Goal: Task Accomplishment & Management: Use online tool/utility

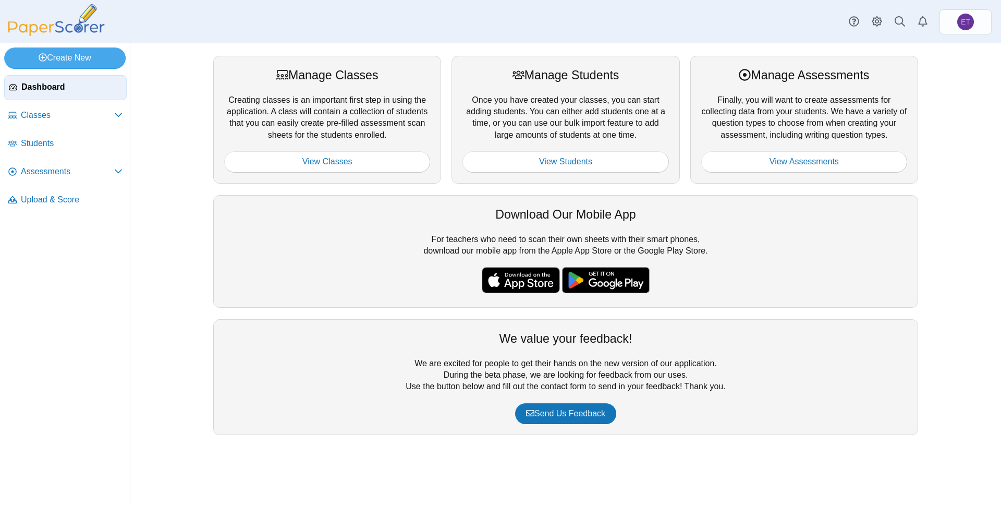
click at [160, 109] on div "Manage Classes Creating classes is an important first step in using the applica…" at bounding box center [565, 273] width 871 height 461
click at [101, 51] on link "Create New" at bounding box center [64, 57] width 121 height 21
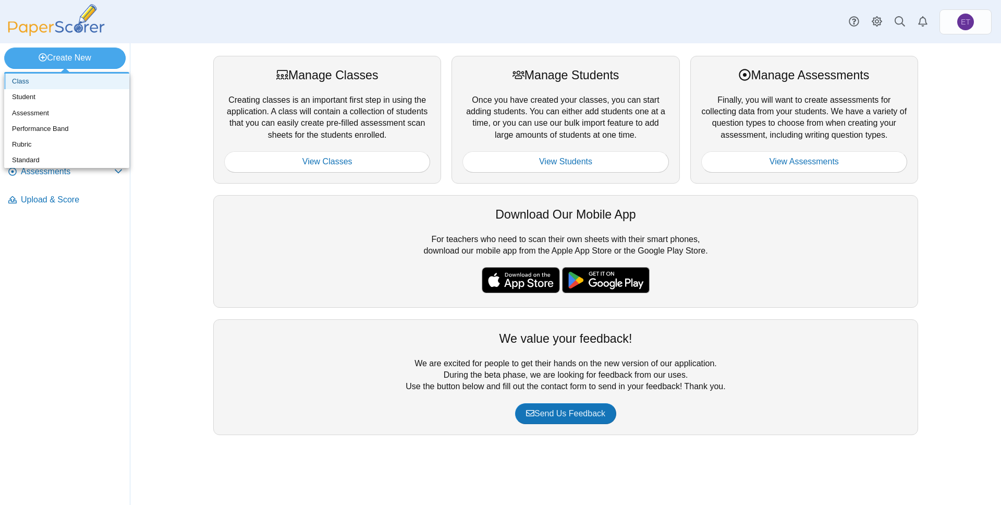
click at [59, 81] on link "Class" at bounding box center [66, 82] width 125 height 16
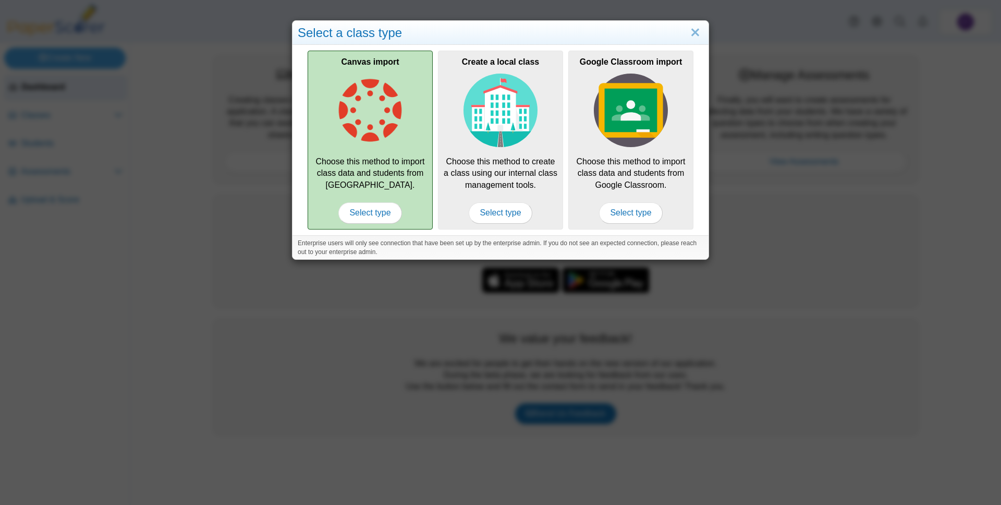
click at [375, 105] on img at bounding box center [370, 111] width 74 height 74
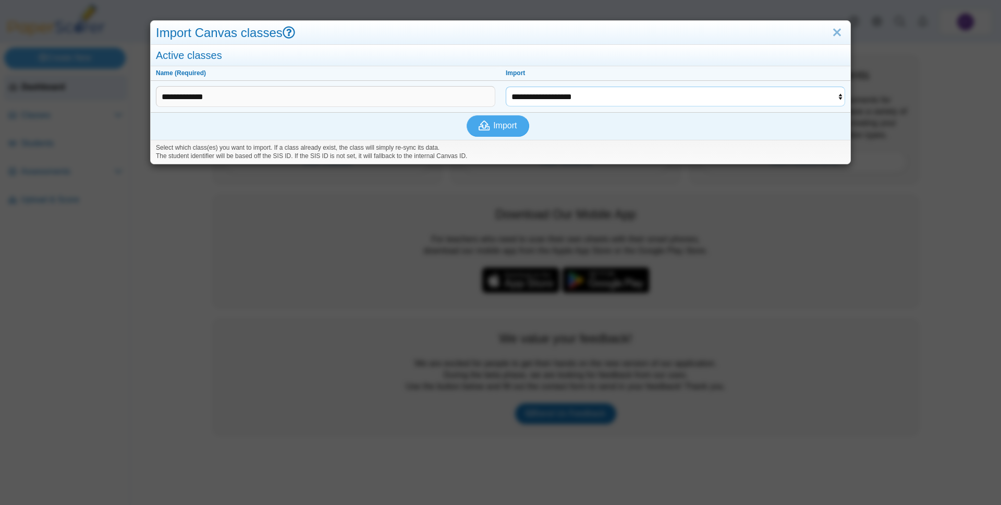
click at [557, 100] on select "**********" at bounding box center [675, 97] width 339 height 20
select select "**********"
click at [506, 87] on select "**********" at bounding box center [675, 97] width 339 height 20
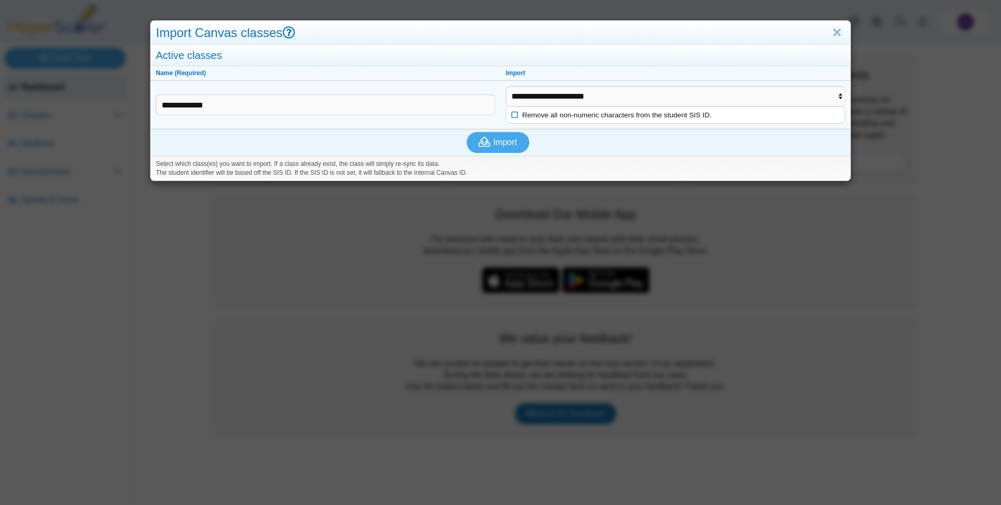
click at [514, 114] on icon at bounding box center [514, 114] width 7 height 6
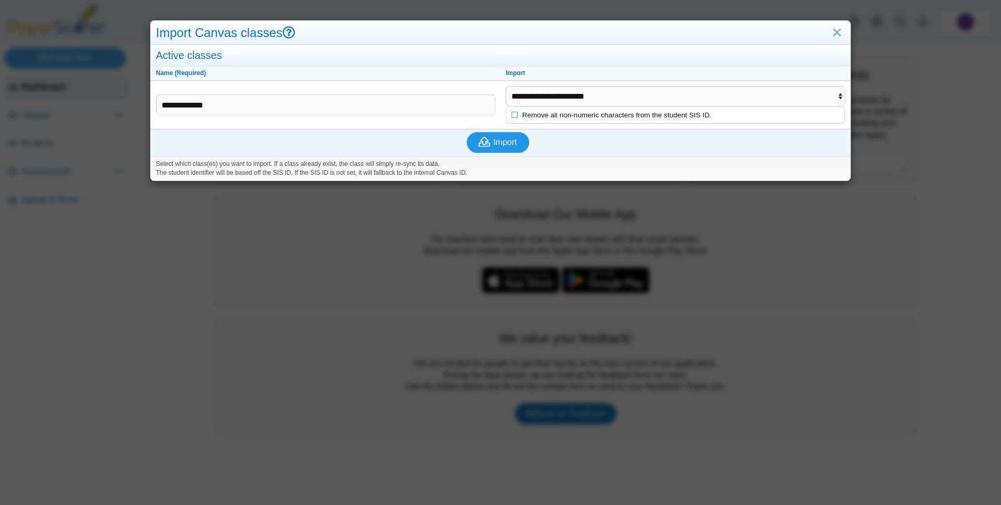
click at [505, 147] on button "Import" at bounding box center [498, 142] width 63 height 21
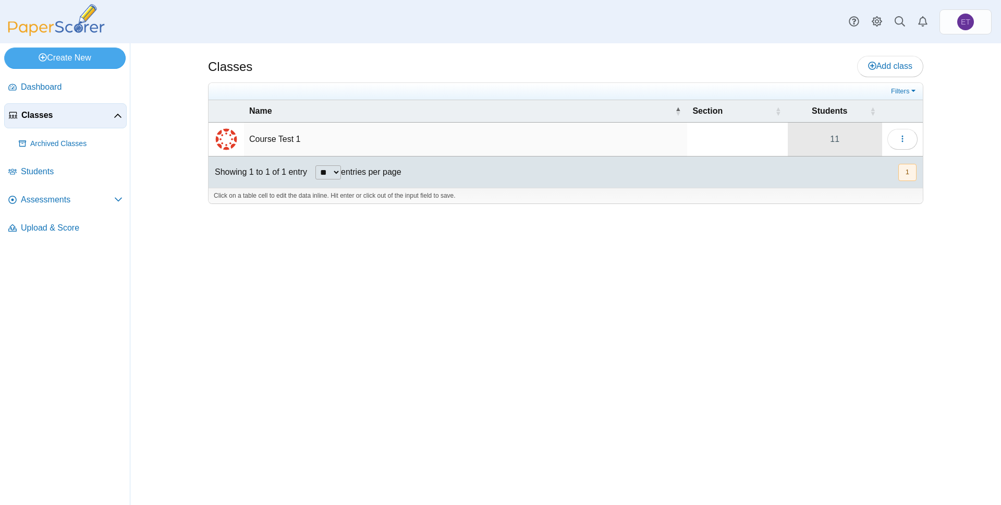
click at [830, 135] on link "11" at bounding box center [835, 139] width 94 height 33
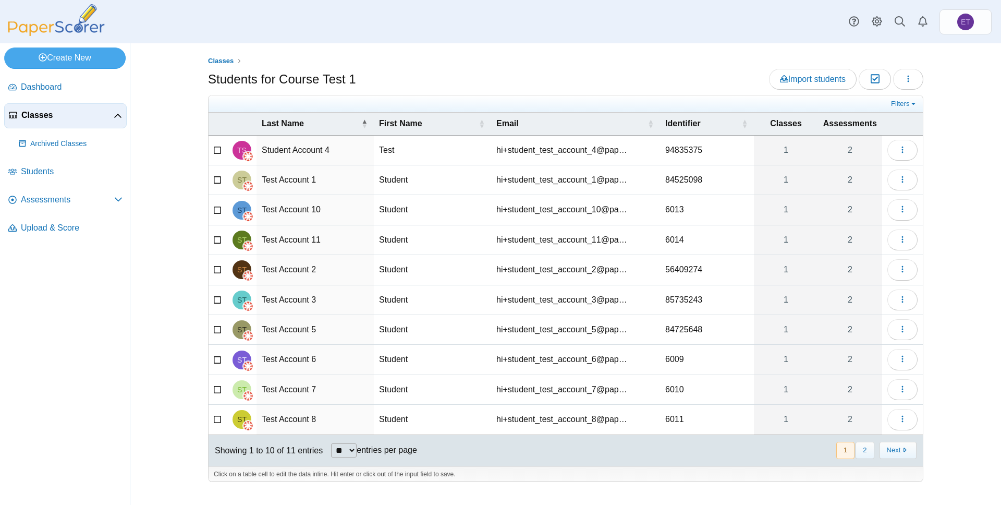
click at [194, 83] on div "Classes Students for Course Test 1 Import students Moderation 0 Loading…" at bounding box center [566, 273] width 782 height 461
click at [70, 62] on link "Create New" at bounding box center [64, 57] width 121 height 21
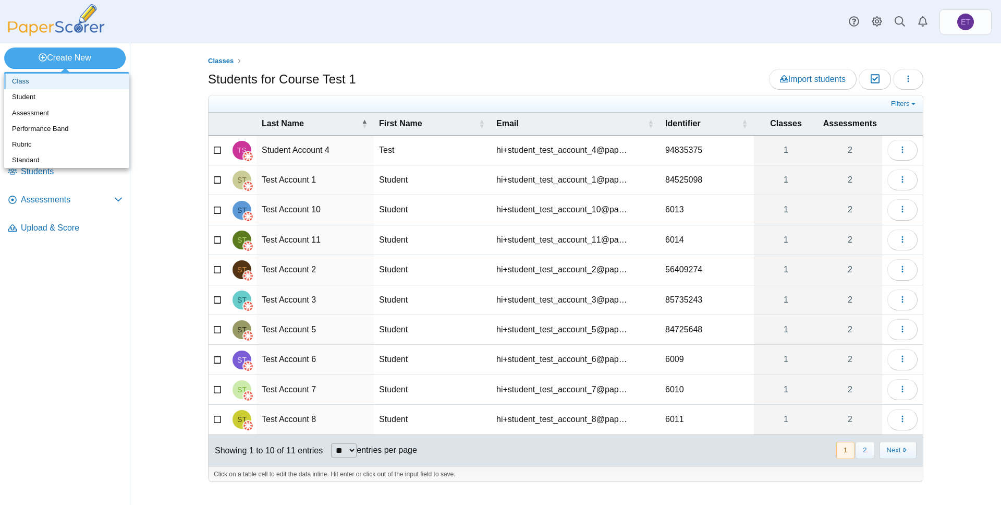
click at [51, 86] on link "Class" at bounding box center [66, 82] width 125 height 16
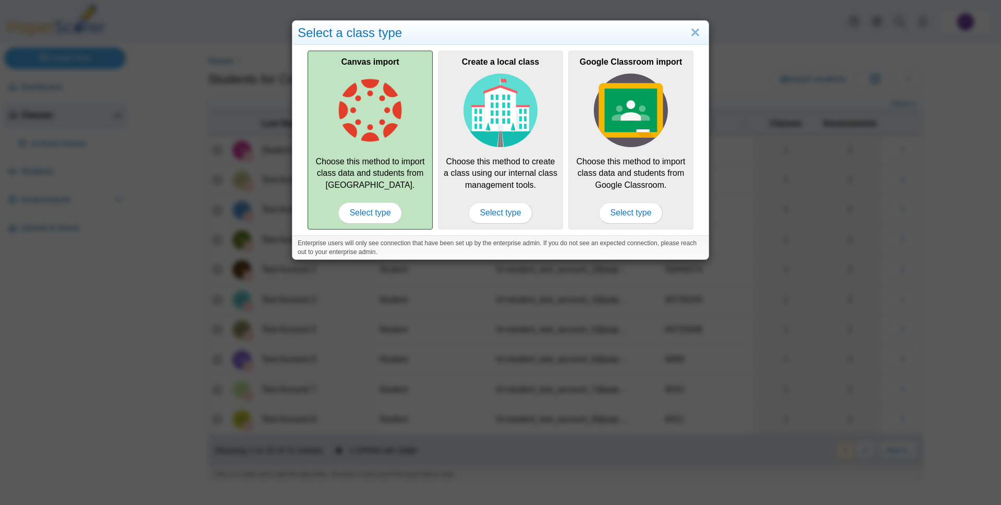
click at [354, 110] on img at bounding box center [370, 111] width 74 height 74
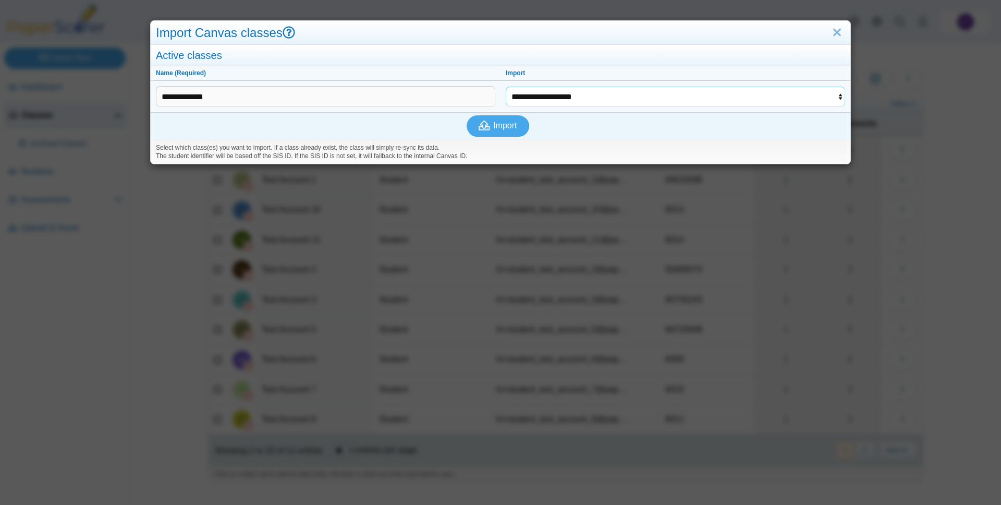
click at [526, 100] on select "**********" at bounding box center [675, 97] width 339 height 20
select select "**********"
click at [506, 87] on select "**********" at bounding box center [675, 97] width 339 height 20
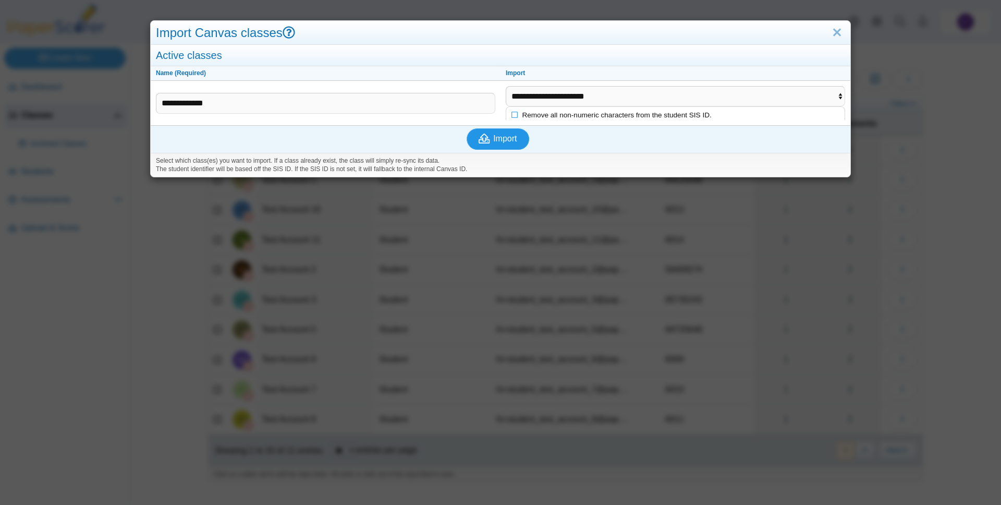
click at [495, 125] on div "**********" at bounding box center [501, 111] width 700 height 132
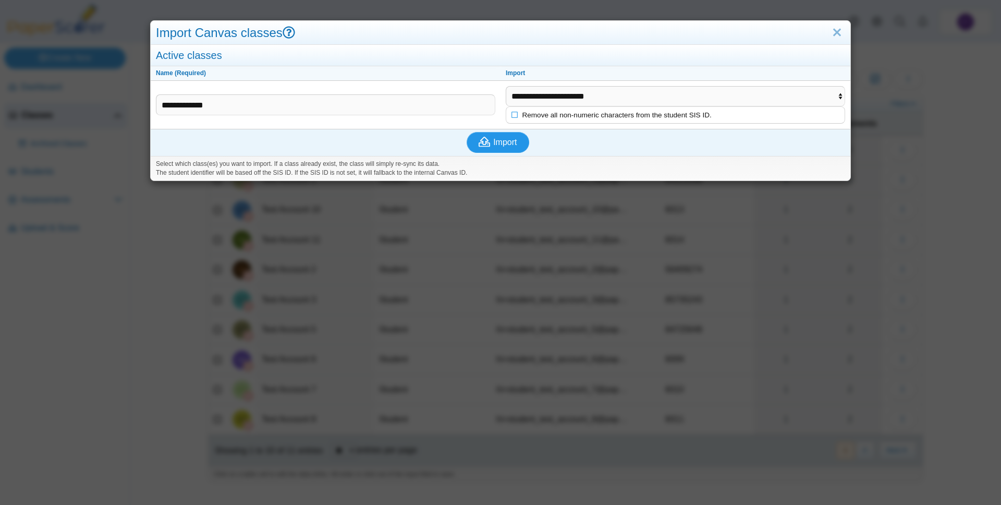
click at [510, 141] on span "Import" at bounding box center [504, 142] width 23 height 9
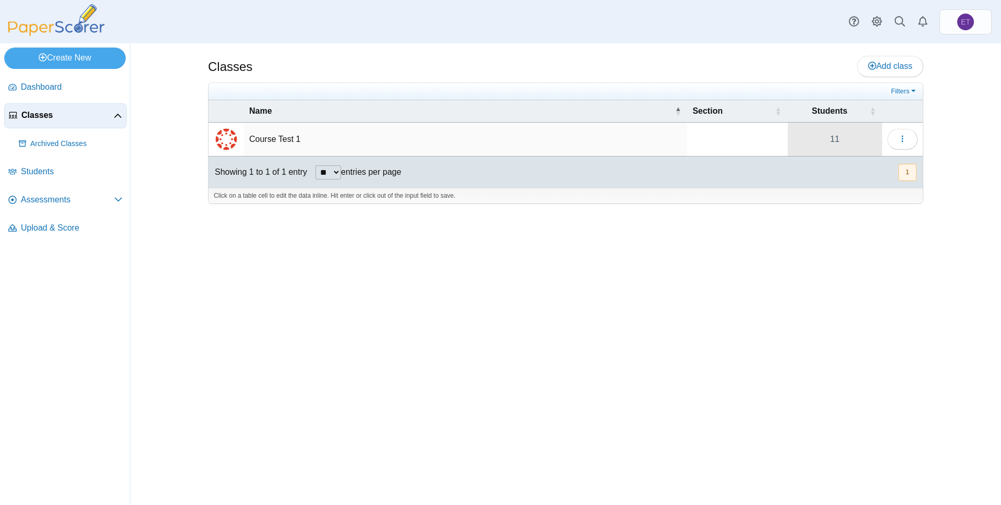
click at [836, 143] on link "11" at bounding box center [835, 139] width 94 height 33
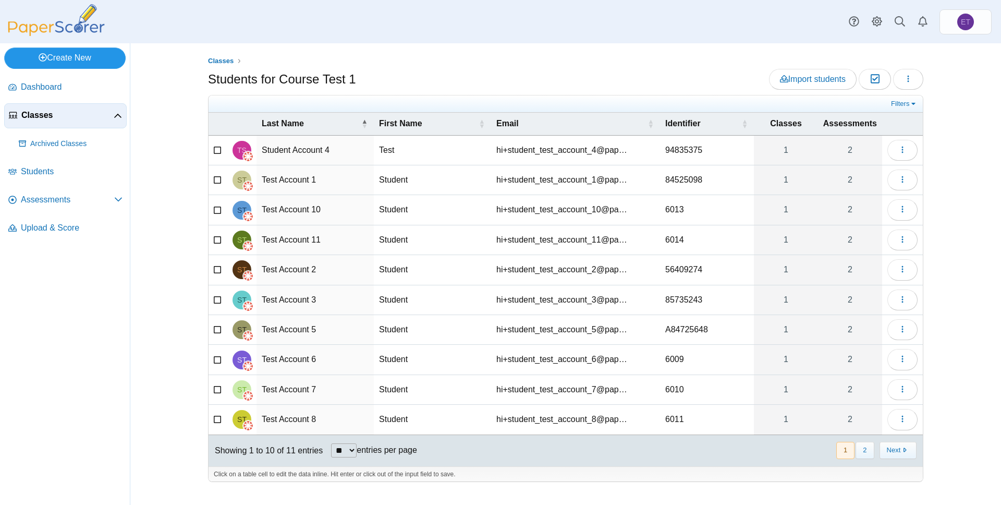
click at [83, 61] on link "Create New" at bounding box center [64, 57] width 121 height 21
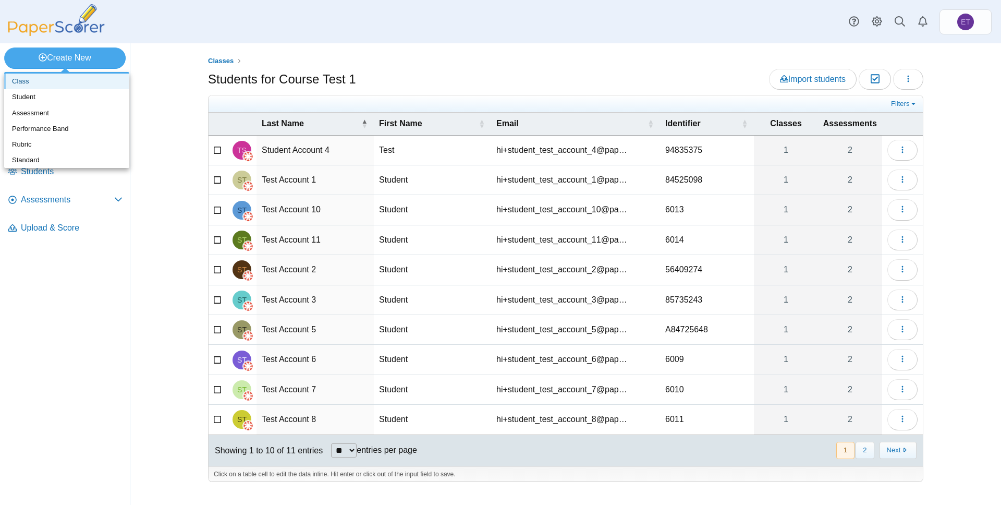
click at [52, 82] on link "Class" at bounding box center [66, 82] width 125 height 16
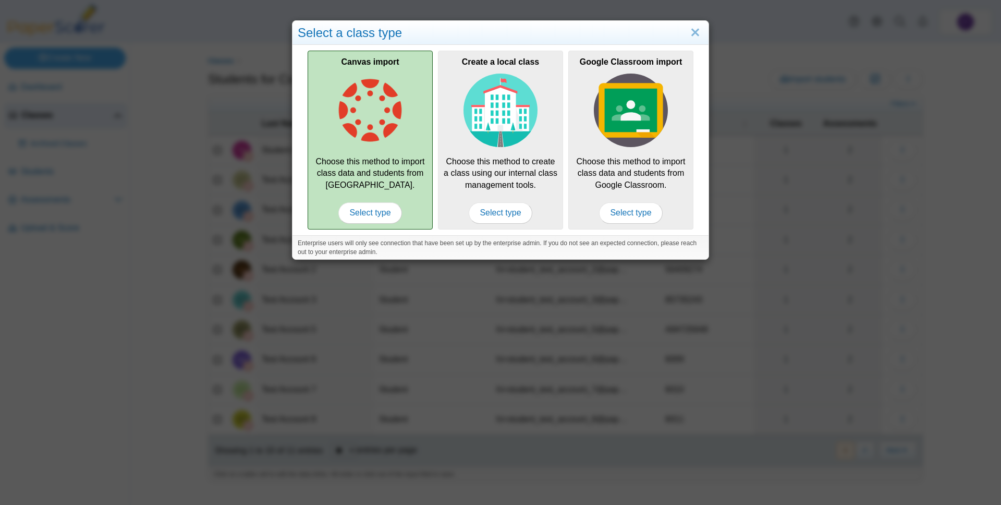
click at [400, 104] on img at bounding box center [370, 111] width 74 height 74
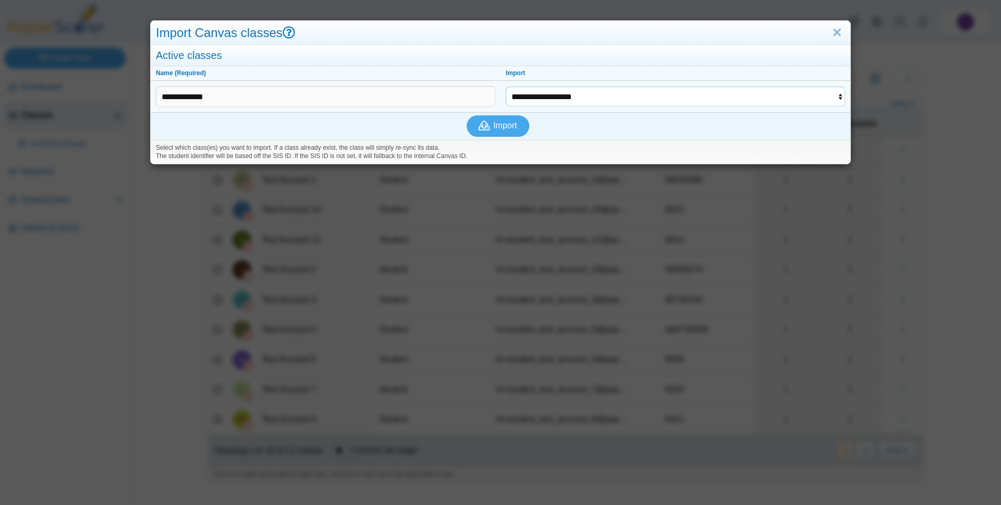
click at [587, 94] on select "**********" at bounding box center [675, 97] width 339 height 20
select select "**********"
click at [506, 87] on select "**********" at bounding box center [675, 97] width 339 height 20
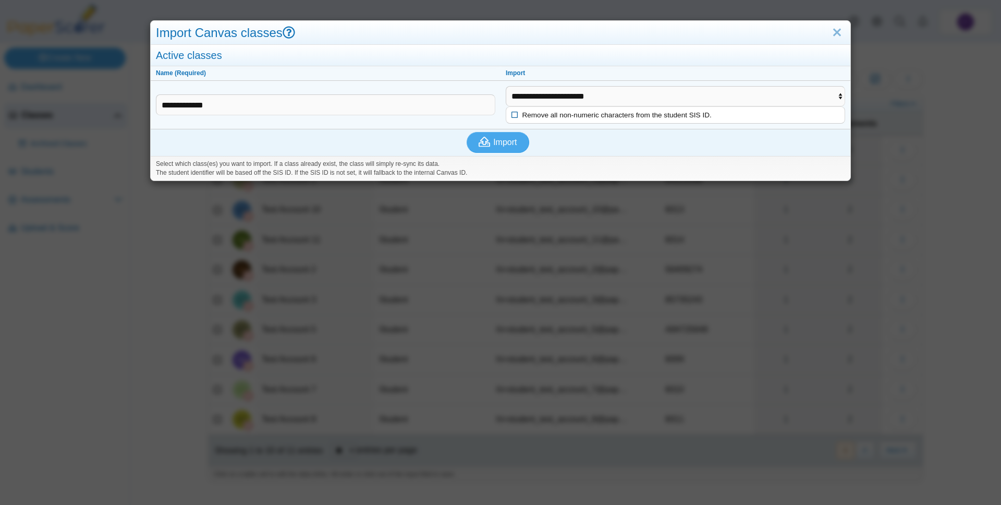
click at [572, 116] on span "Remove all non-numeric characters from the student SIS ID." at bounding box center [615, 115] width 193 height 8
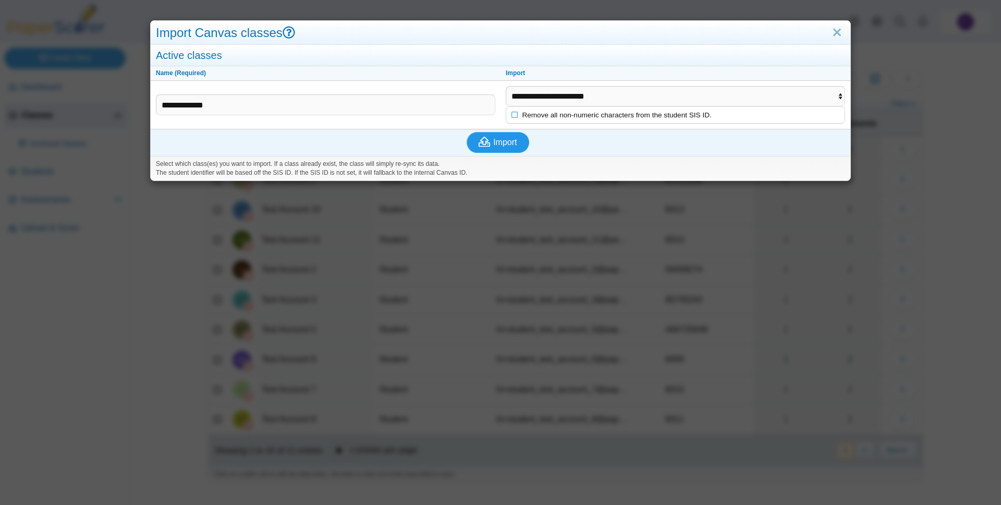
click at [501, 138] on span "Import" at bounding box center [504, 142] width 23 height 9
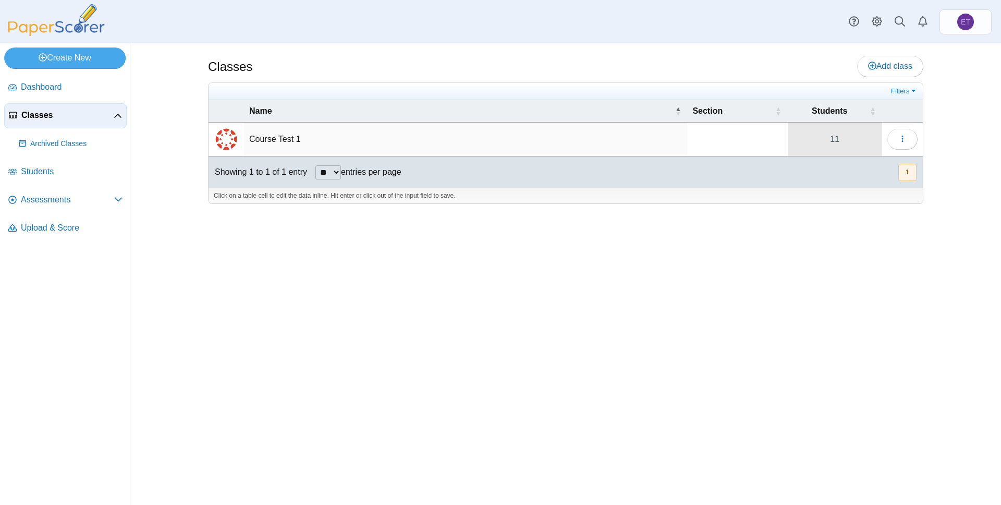
click at [847, 143] on link "11" at bounding box center [835, 139] width 94 height 33
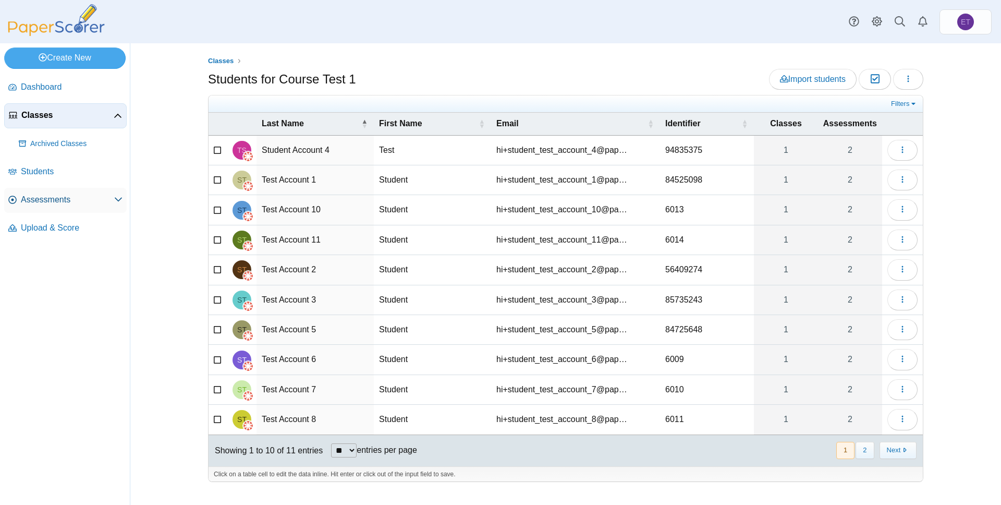
click at [34, 200] on span "Assessments" at bounding box center [67, 199] width 93 height 11
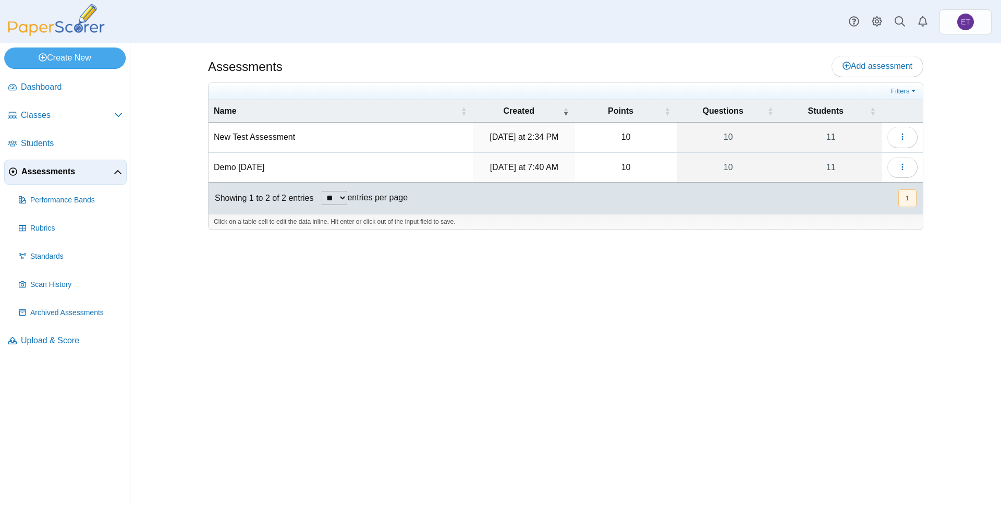
click at [369, 140] on td "New Test Assessment" at bounding box center [341, 138] width 264 height 30
type input "*"
type input "**********"
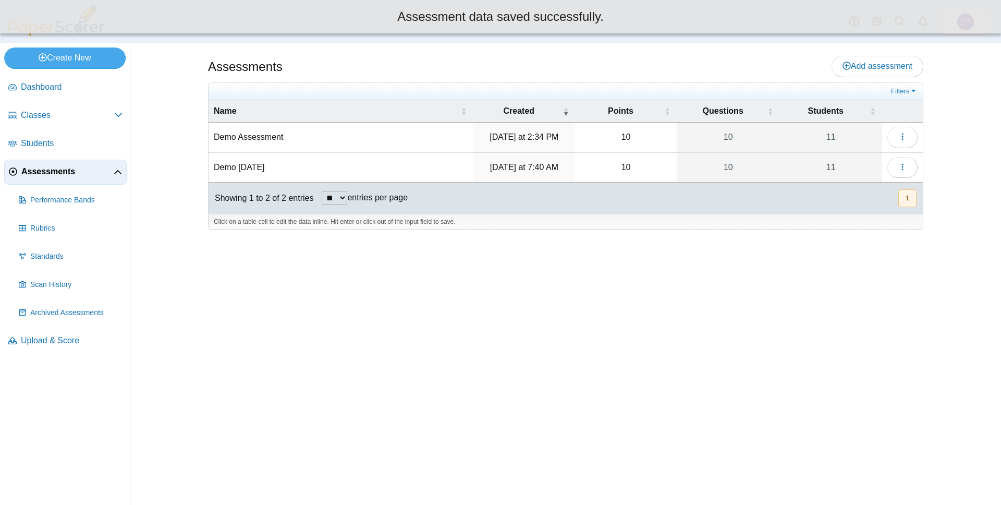
click at [786, 284] on div "Assessments Add assessment 10" at bounding box center [566, 273] width 782 height 461
click at [902, 167] on use "button" at bounding box center [903, 166] width 2 height 7
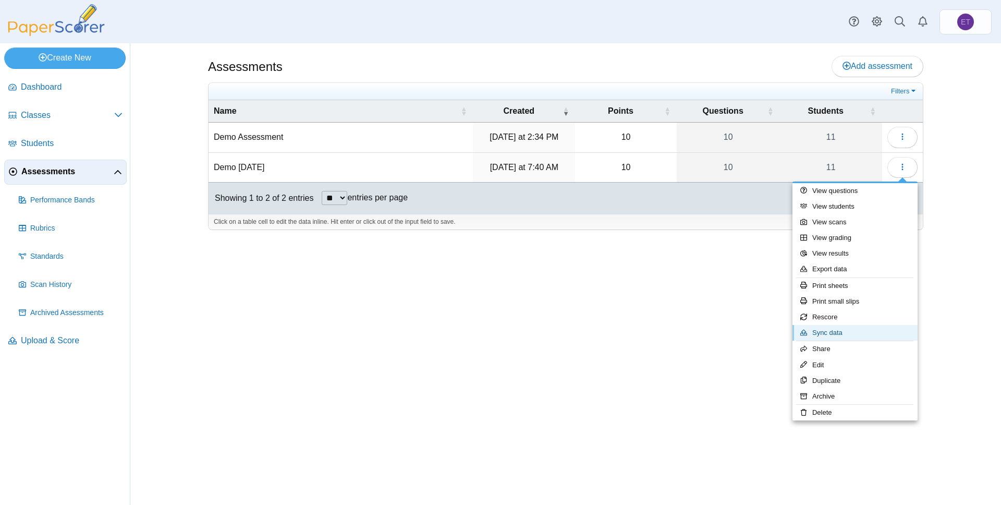
click at [847, 333] on link "Sync data" at bounding box center [855, 333] width 125 height 16
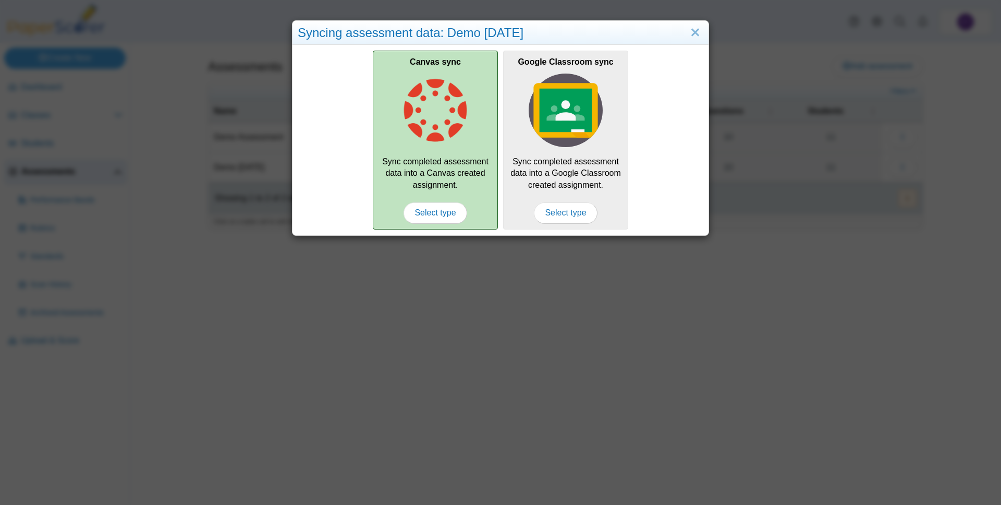
click at [434, 156] on div "Canvas sync Sync completed assessment data into a Canvas created assignment. Se…" at bounding box center [435, 140] width 125 height 178
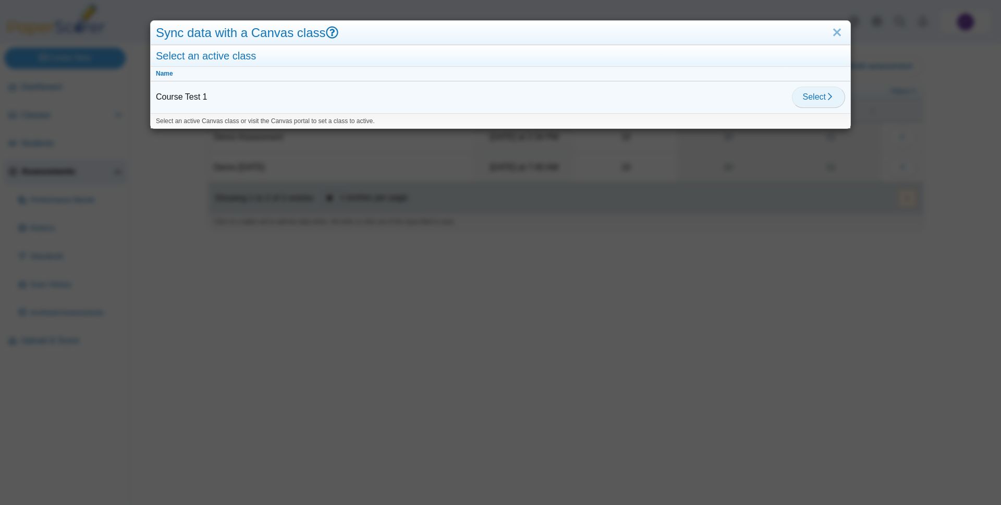
click at [833, 102] on button "Select" at bounding box center [818, 97] width 53 height 21
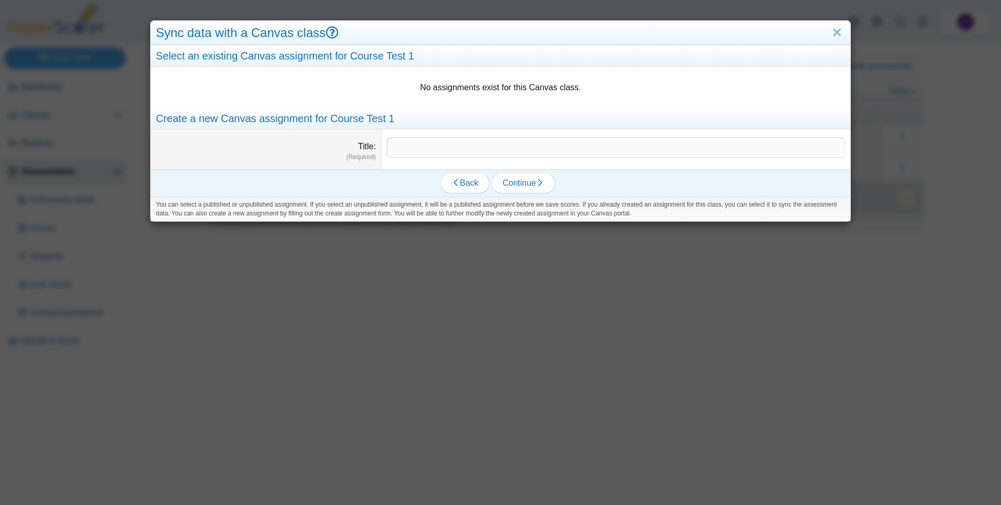
click at [423, 144] on input "Title" at bounding box center [616, 147] width 458 height 21
type input "**********"
click at [522, 178] on span "Continue" at bounding box center [524, 182] width 42 height 9
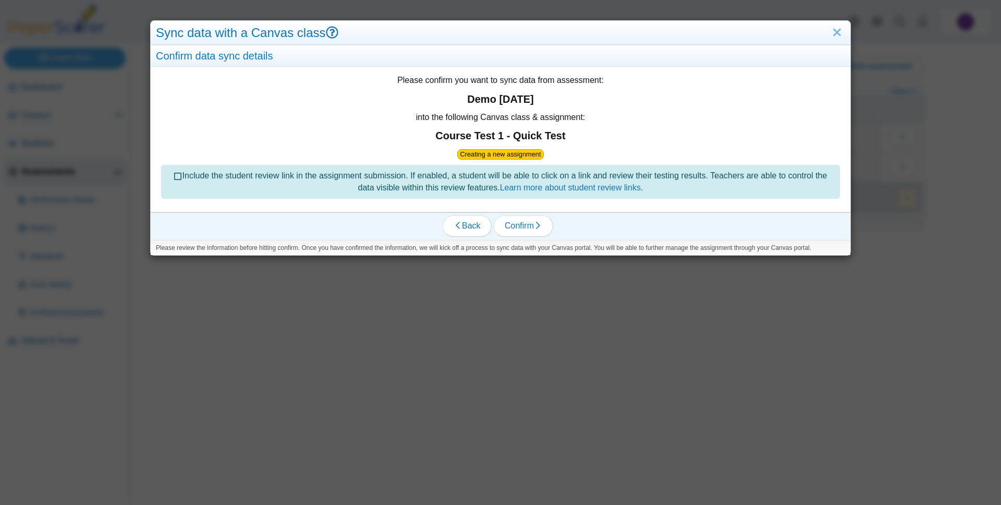
drag, startPoint x: 344, startPoint y: 177, endPoint x: 315, endPoint y: 179, distance: 28.8
click at [340, 178] on div "Include the student review link in the assignment submission. If enabled, a stu…" at bounding box center [500, 182] width 679 height 34
click at [176, 176] on icon at bounding box center [178, 174] width 8 height 7
click at [539, 228] on icon "button" at bounding box center [538, 225] width 8 height 8
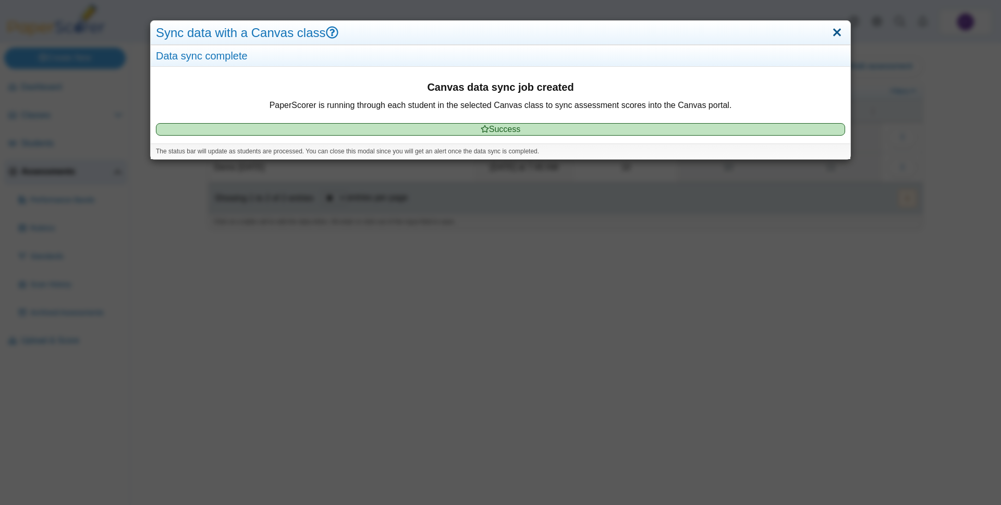
click at [839, 31] on link "Close" at bounding box center [837, 33] width 16 height 18
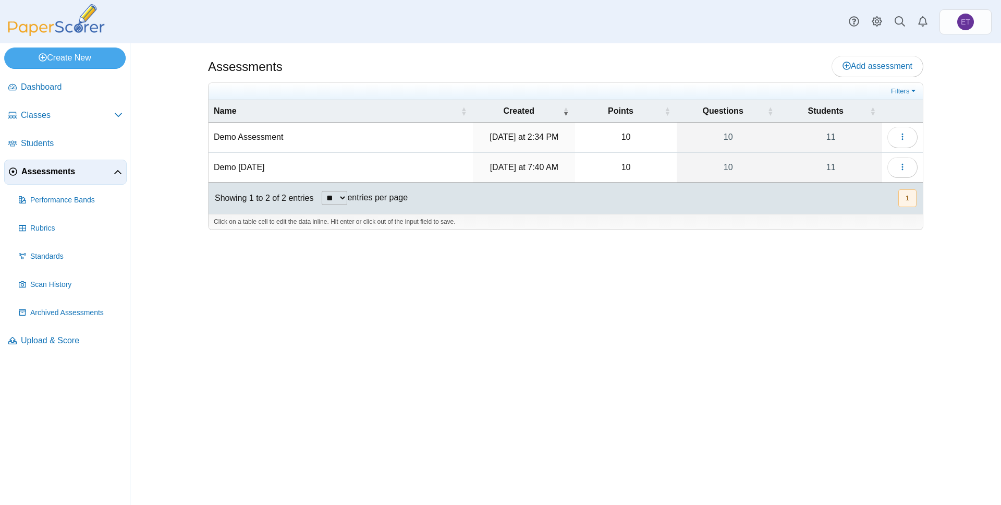
click at [528, 52] on div "Assessments Add assessment 10" at bounding box center [566, 273] width 782 height 461
click at [419, 64] on div "Assessments Add assessment" at bounding box center [565, 67] width 715 height 23
click at [51, 86] on span "Dashboard" at bounding box center [72, 86] width 102 height 11
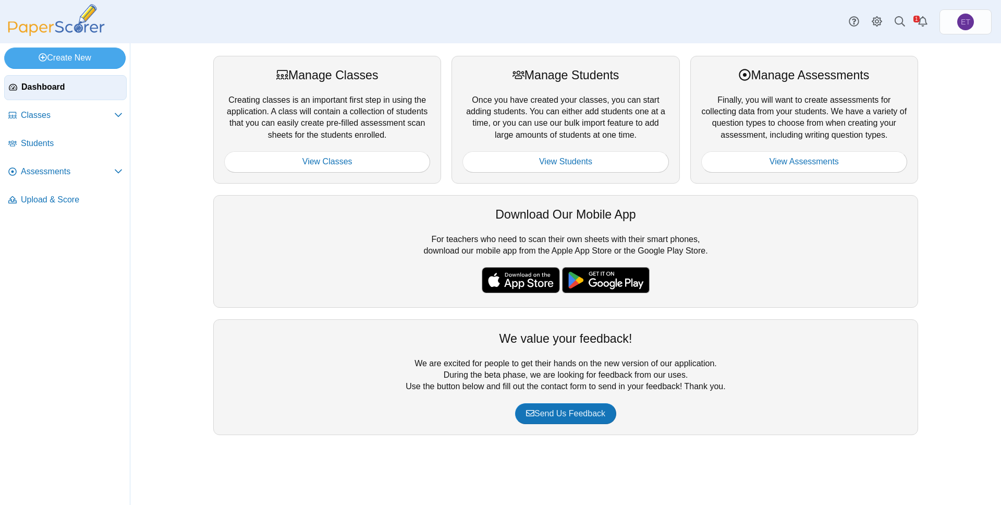
click at [208, 250] on div "Download Our Mobile App For teachers who need to scan their own sheets with the…" at bounding box center [565, 251] width 715 height 113
click at [189, 223] on div "Manage Classes Creating classes is an important first step in using the applica…" at bounding box center [566, 273] width 782 height 461
click at [168, 108] on div "Manage Classes Creating classes is an important first step in using the applica…" at bounding box center [565, 273] width 871 height 461
click at [63, 116] on span "Classes" at bounding box center [67, 114] width 93 height 11
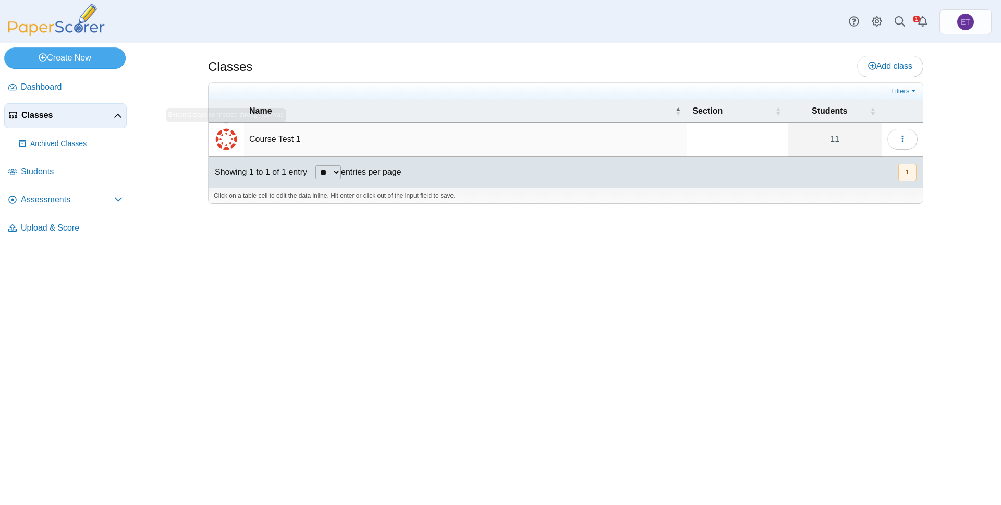
click at [155, 67] on div "Classes Add class 11" at bounding box center [565, 273] width 871 height 461
click at [78, 56] on link "Create New" at bounding box center [64, 57] width 121 height 21
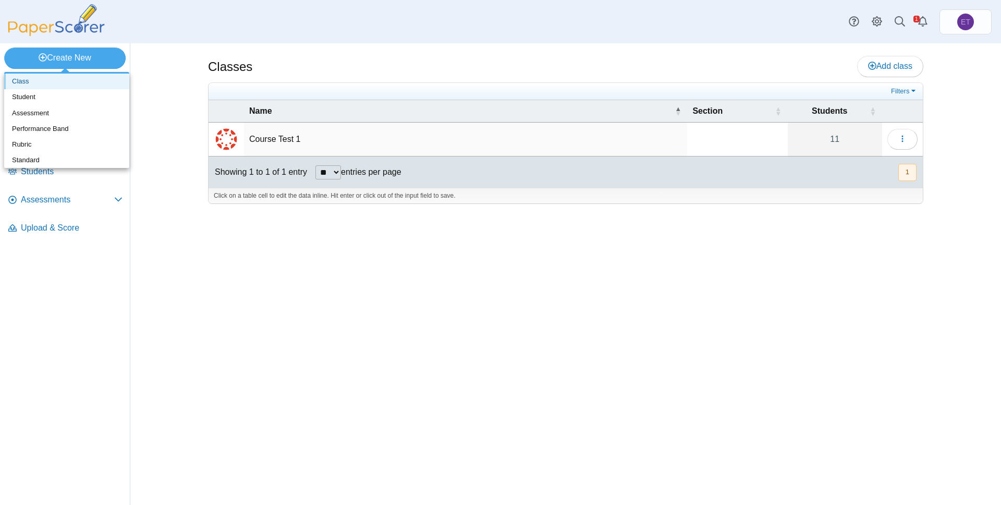
click at [59, 80] on link "Class" at bounding box center [66, 82] width 125 height 16
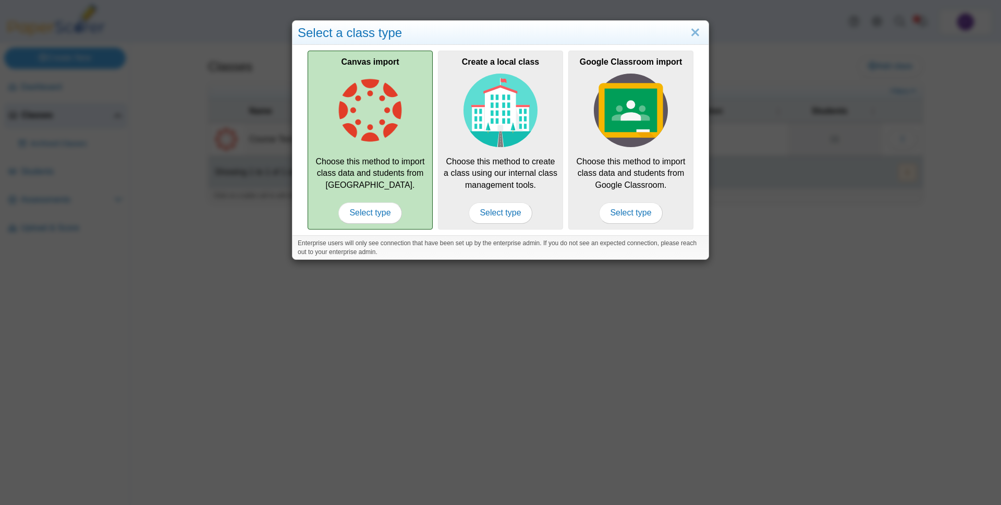
click at [379, 129] on img at bounding box center [370, 111] width 74 height 74
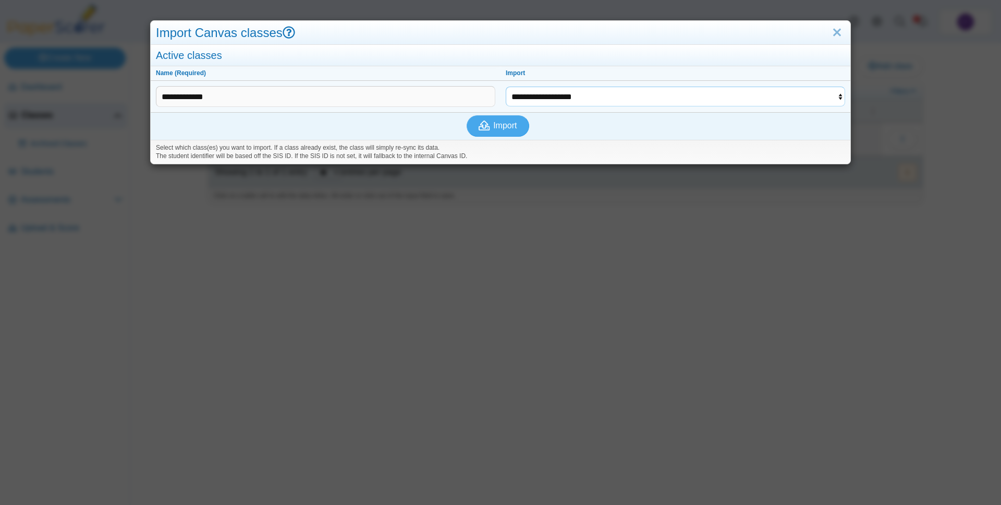
click at [605, 97] on select "**********" at bounding box center [675, 97] width 339 height 20
select select "**********"
click at [506, 87] on select "**********" at bounding box center [675, 97] width 339 height 20
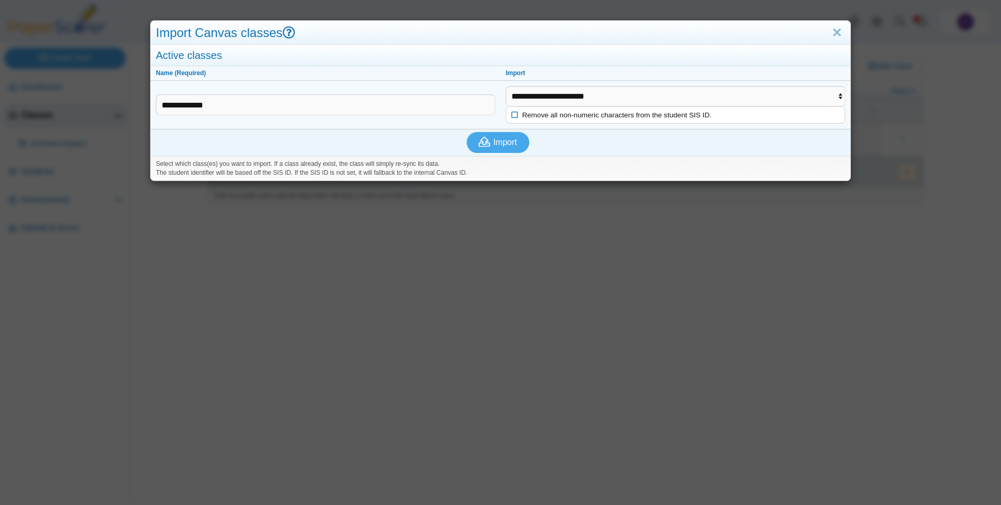
click at [515, 115] on icon at bounding box center [514, 114] width 7 height 6
click at [567, 152] on div "Import" at bounding box center [498, 142] width 695 height 27
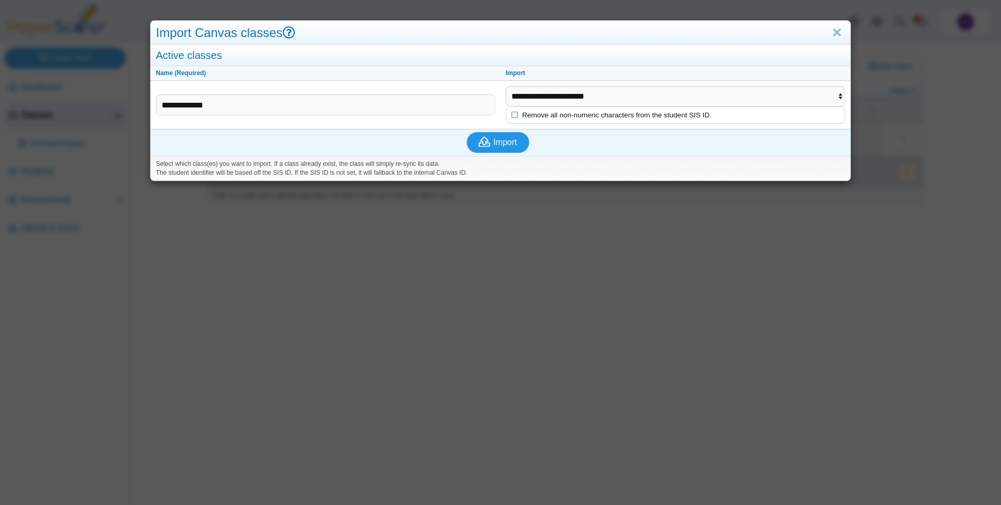
click at [506, 139] on span "Import" at bounding box center [504, 142] width 23 height 9
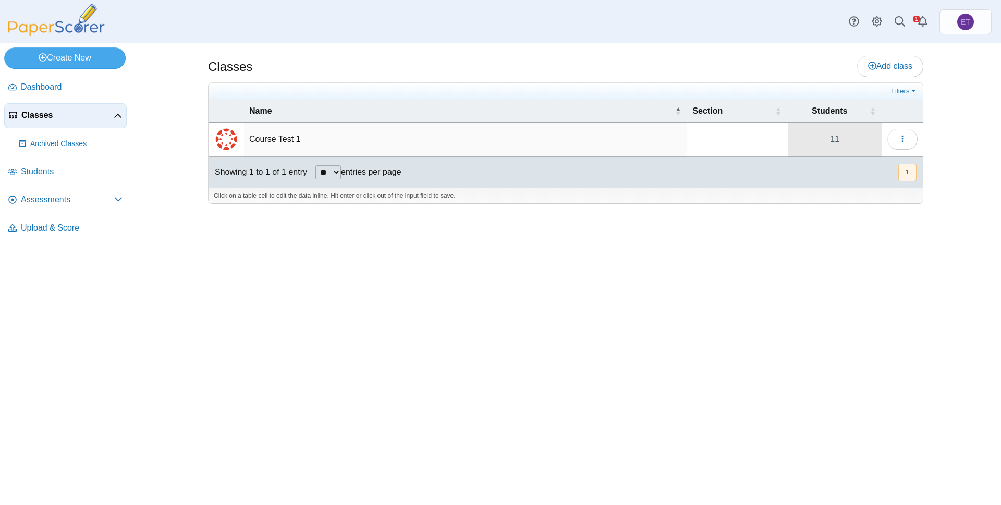
click at [836, 138] on link "11" at bounding box center [835, 139] width 94 height 33
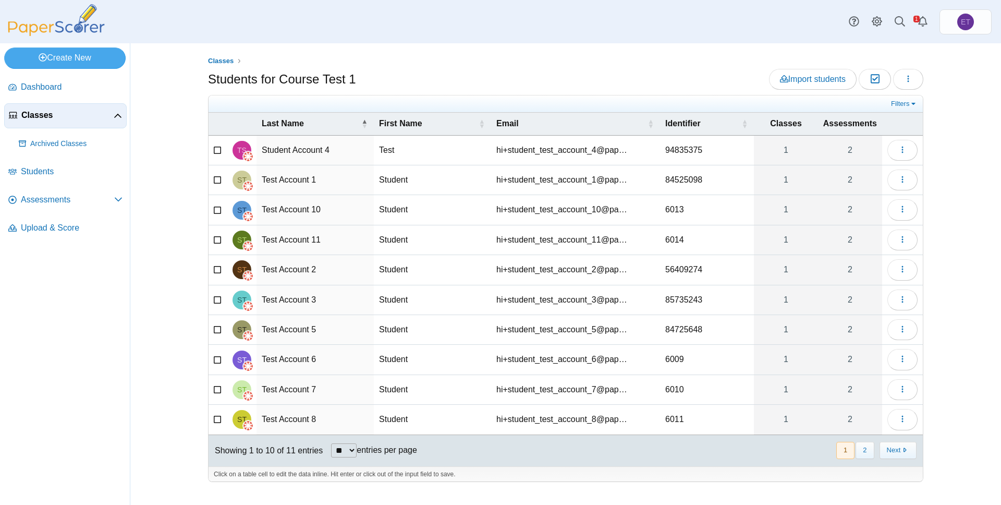
click at [148, 189] on div "Classes Students for Course Test 1 Import students Moderation 0 Loading…" at bounding box center [565, 273] width 871 height 461
click at [52, 173] on span "Students" at bounding box center [72, 171] width 102 height 11
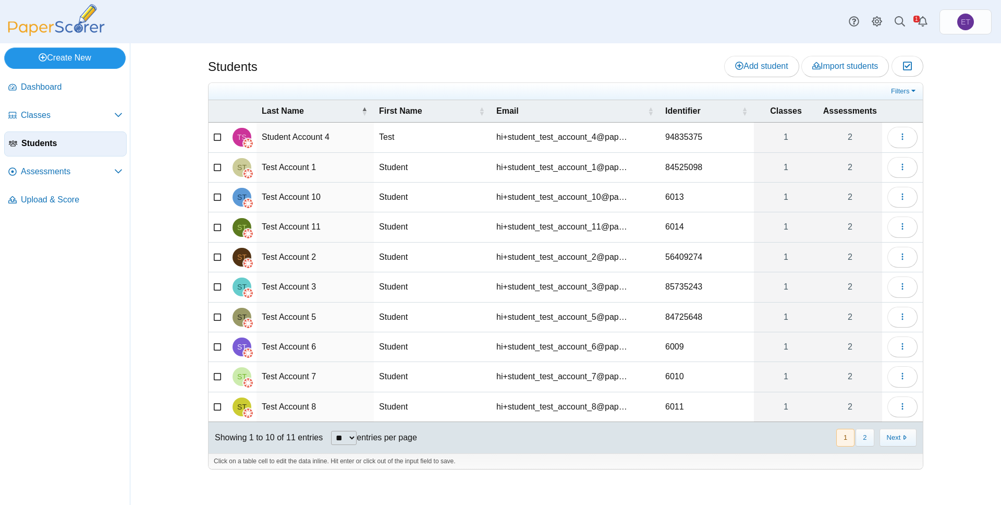
click at [97, 62] on link "Create New" at bounding box center [64, 57] width 121 height 21
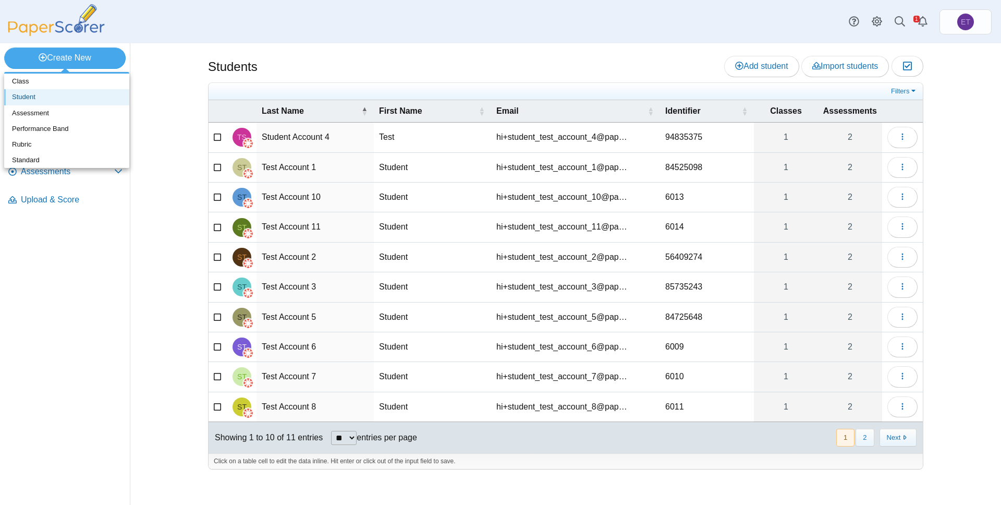
click at [47, 95] on link "Student" at bounding box center [66, 97] width 125 height 16
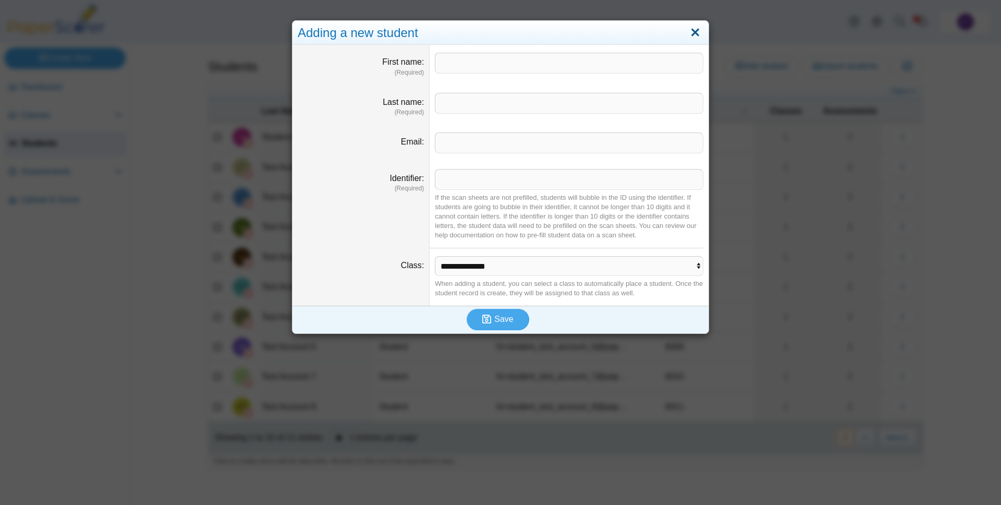
click at [697, 32] on link "Close" at bounding box center [695, 33] width 16 height 18
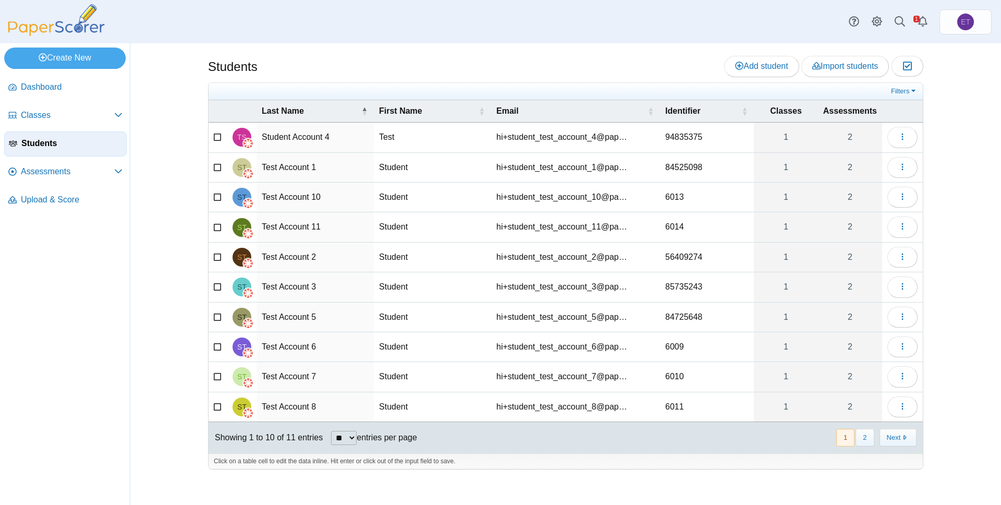
click at [149, 170] on div "Students Add student Import students Moderation 0" at bounding box center [565, 273] width 871 height 461
click at [62, 172] on span "Assessments" at bounding box center [67, 171] width 93 height 11
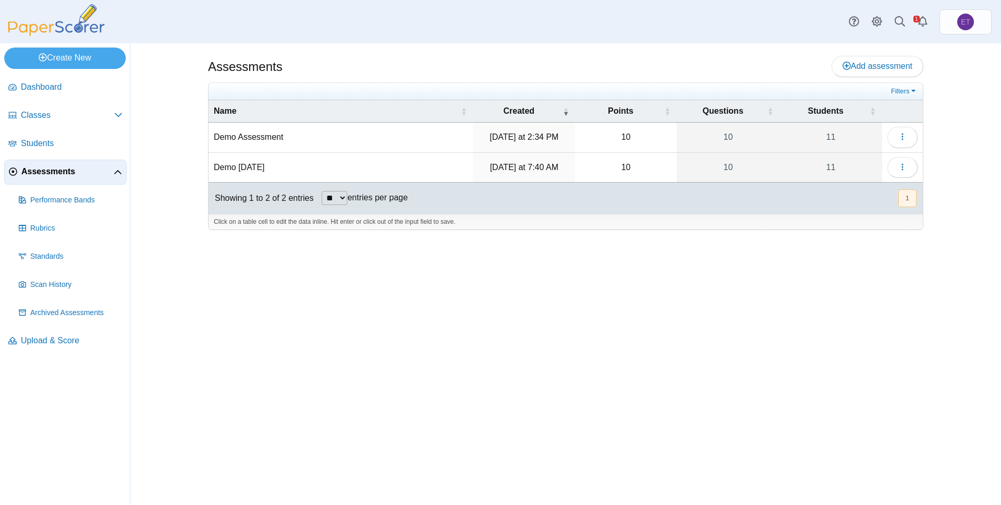
click at [707, 57] on div "Assessments Add assessment" at bounding box center [565, 67] width 715 height 23
click at [77, 55] on link "Create New" at bounding box center [64, 57] width 121 height 21
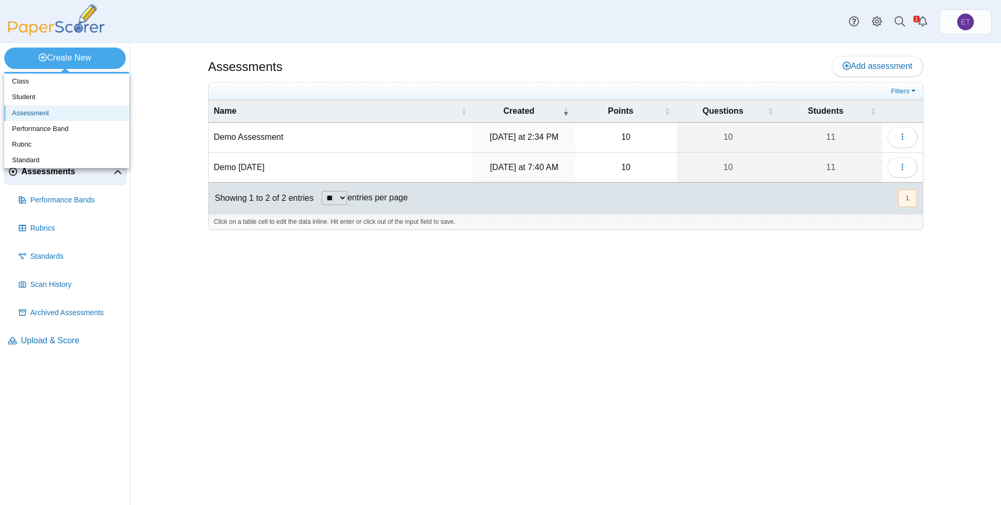
click at [34, 110] on link "Assessment" at bounding box center [66, 113] width 125 height 16
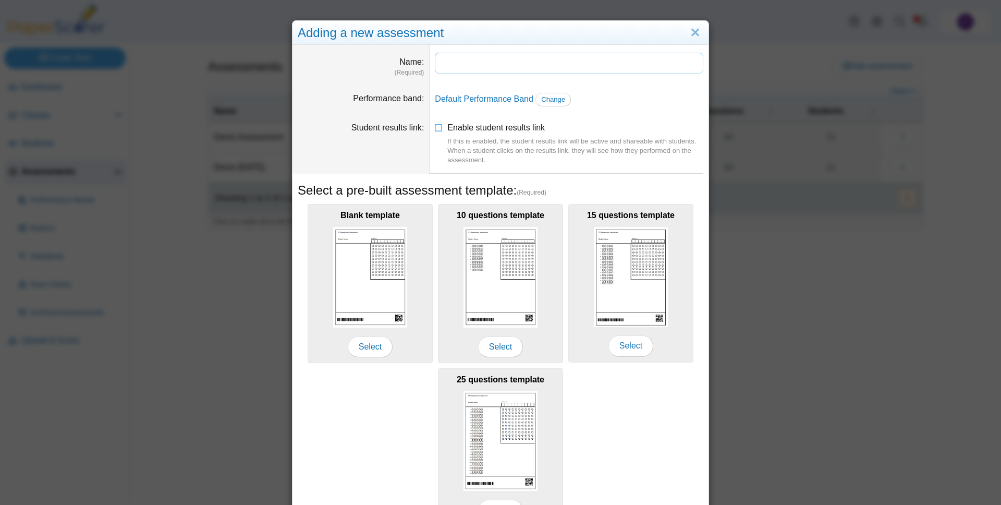
click at [525, 63] on input "Name" at bounding box center [569, 63] width 269 height 21
click at [496, 65] on input "**********" at bounding box center [569, 63] width 269 height 21
type input "**********"
click at [593, 80] on dd "**********" at bounding box center [569, 65] width 279 height 40
click at [494, 99] on link "Default Performance Band" at bounding box center [484, 98] width 99 height 9
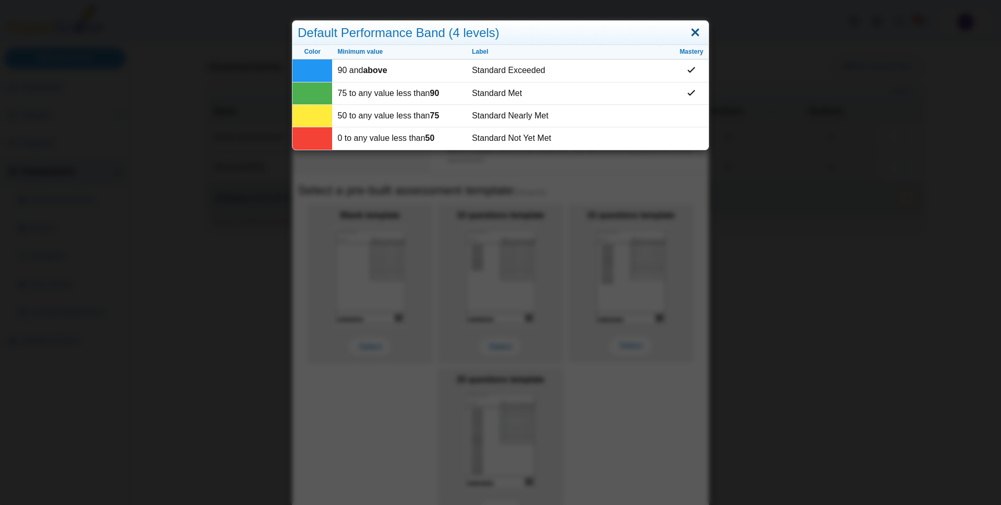
click at [698, 33] on link "Close" at bounding box center [695, 33] width 16 height 18
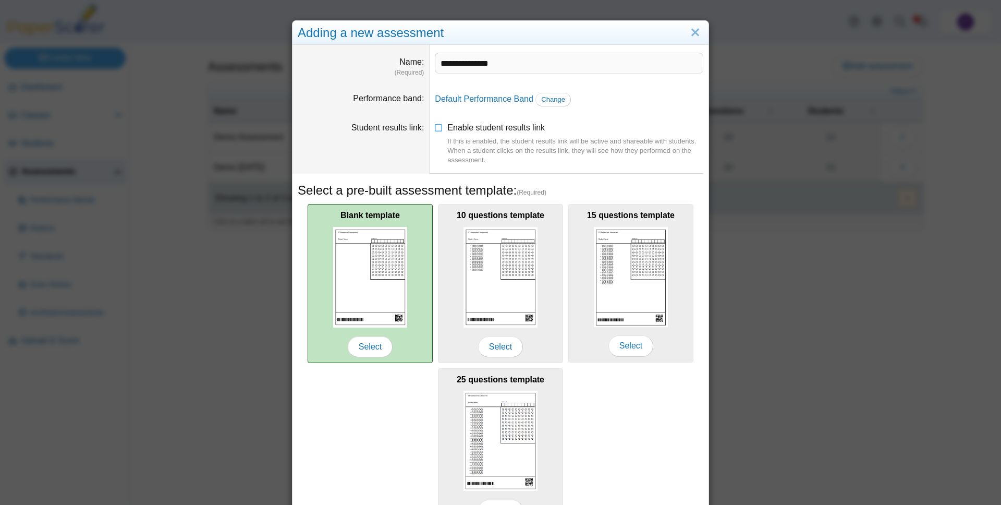
scroll to position [63, 0]
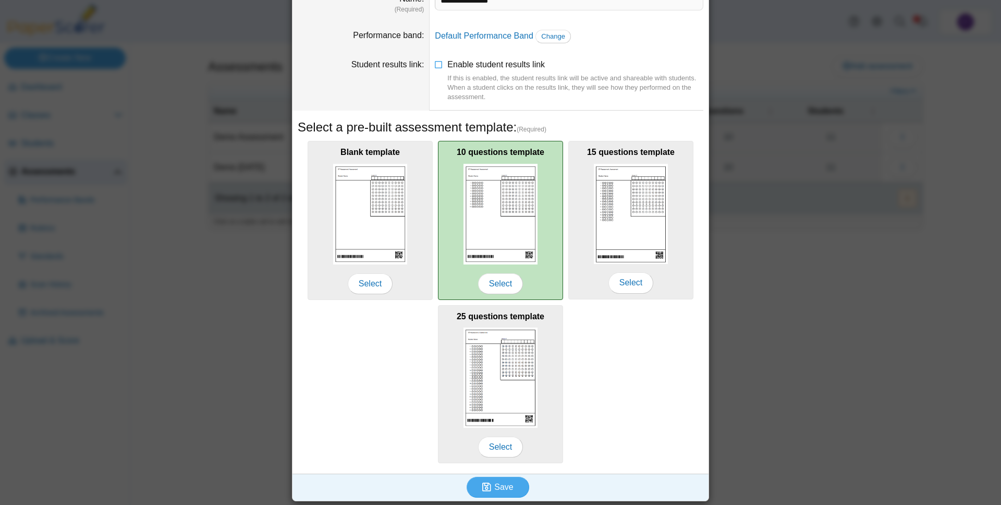
click at [491, 214] on img at bounding box center [501, 214] width 74 height 101
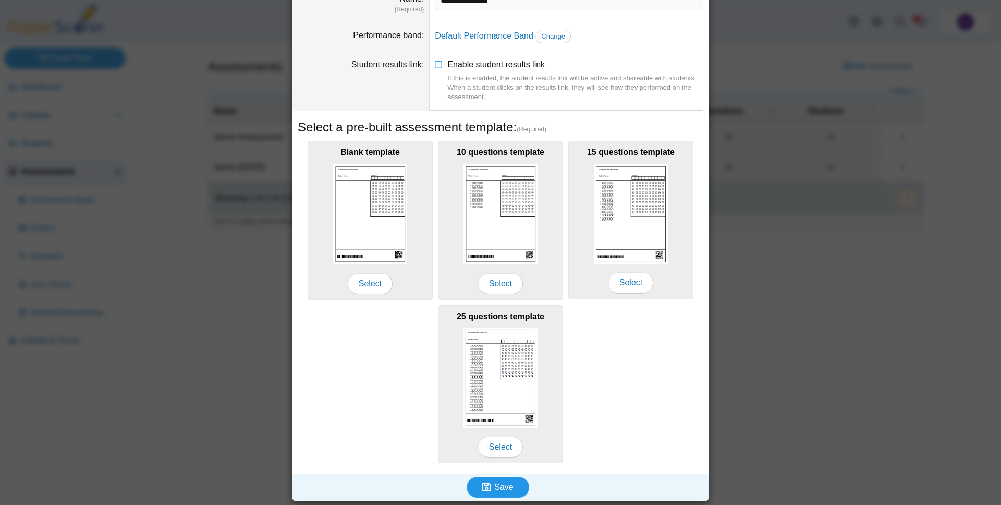
click at [500, 486] on span "Save" at bounding box center [503, 486] width 19 height 9
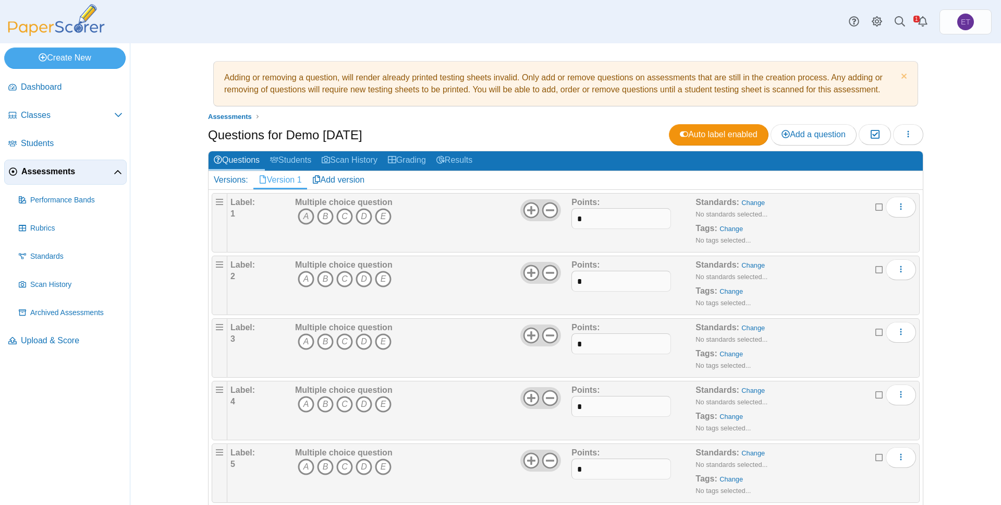
click at [304, 217] on icon "A" at bounding box center [306, 216] width 17 height 17
click at [324, 277] on icon "B" at bounding box center [325, 278] width 17 height 17
click at [344, 340] on icon "C" at bounding box center [344, 341] width 17 height 17
click at [358, 403] on icon "D" at bounding box center [364, 403] width 17 height 17
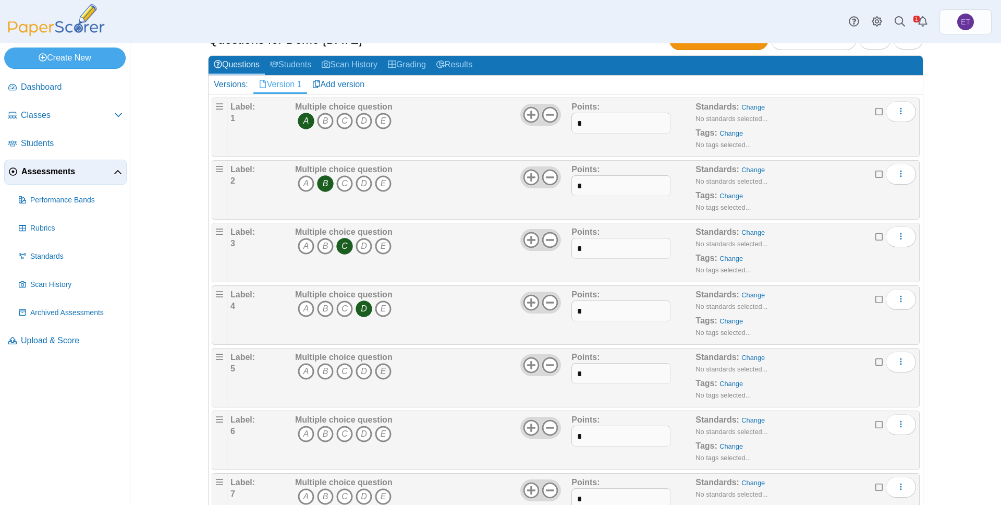
click at [383, 370] on icon "E" at bounding box center [383, 371] width 17 height 17
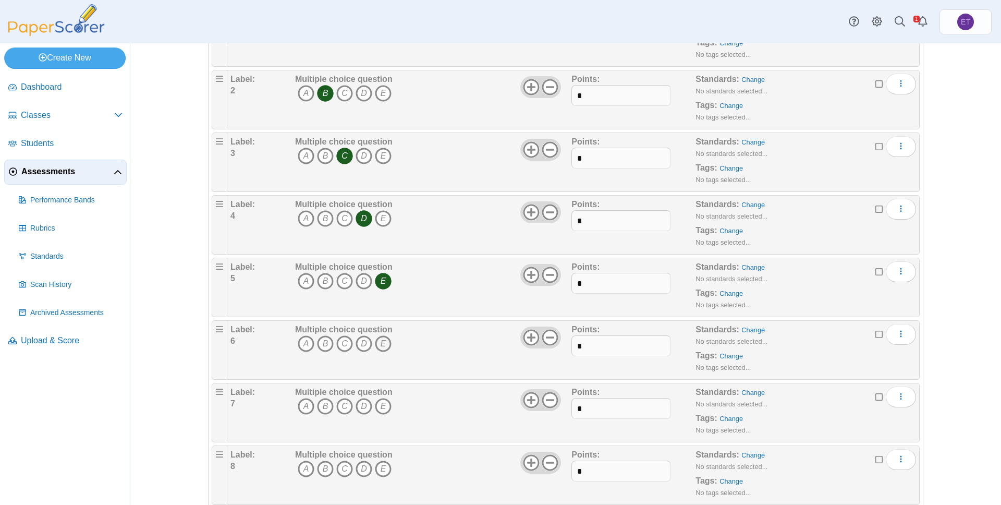
click at [384, 343] on icon "E" at bounding box center [383, 343] width 17 height 17
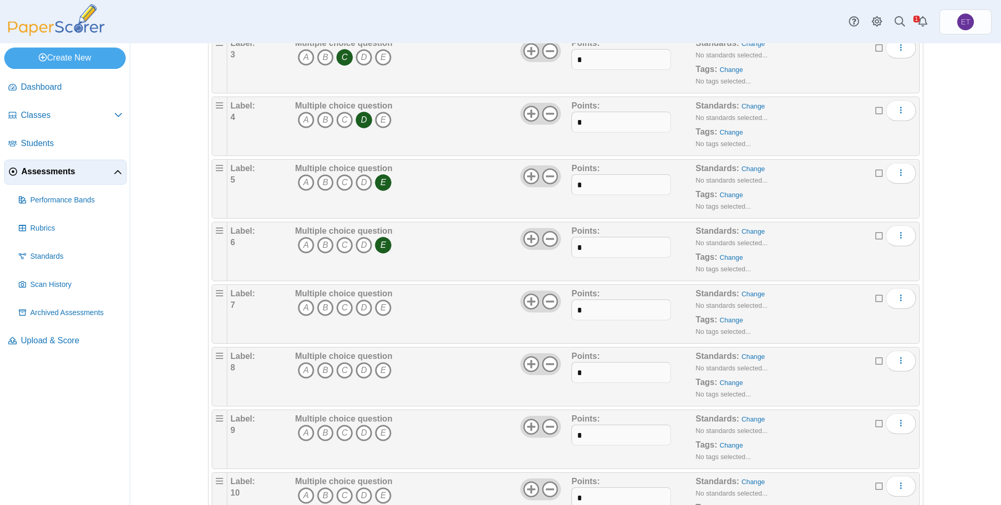
scroll to position [302, 0]
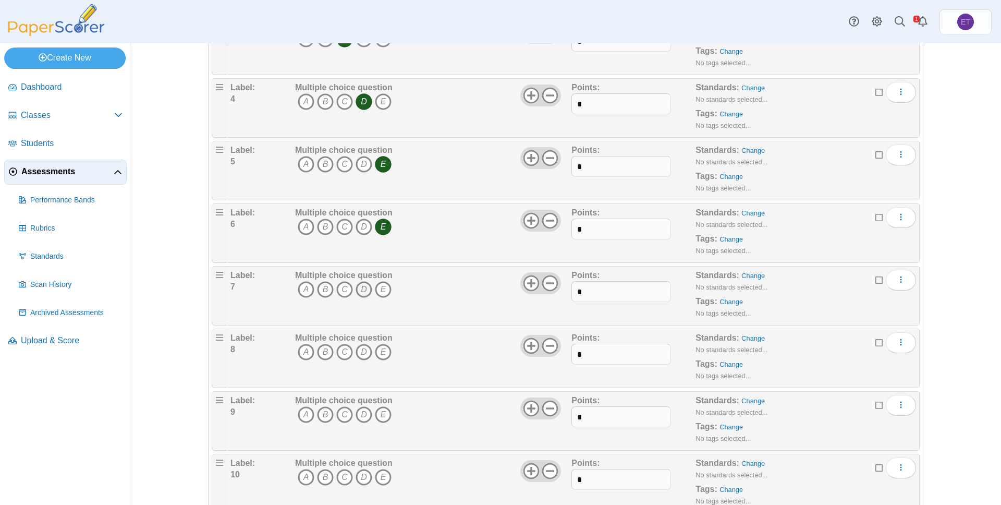
drag, startPoint x: 362, startPoint y: 284, endPoint x: 358, endPoint y: 335, distance: 50.7
click at [362, 284] on icon "D" at bounding box center [364, 289] width 17 height 17
click at [348, 350] on icon "C" at bounding box center [344, 352] width 17 height 17
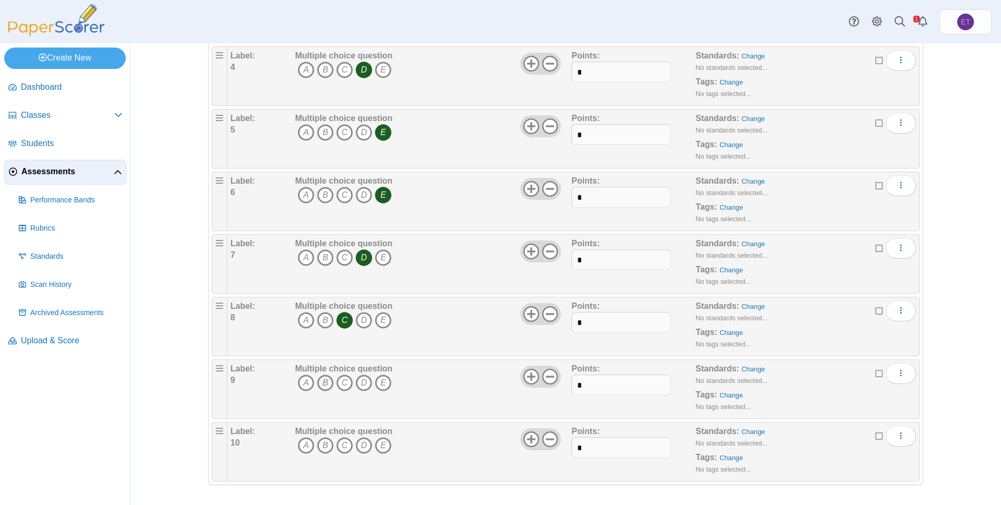
click at [326, 377] on icon "B" at bounding box center [325, 382] width 17 height 17
click at [306, 447] on icon "A" at bounding box center [306, 445] width 17 height 17
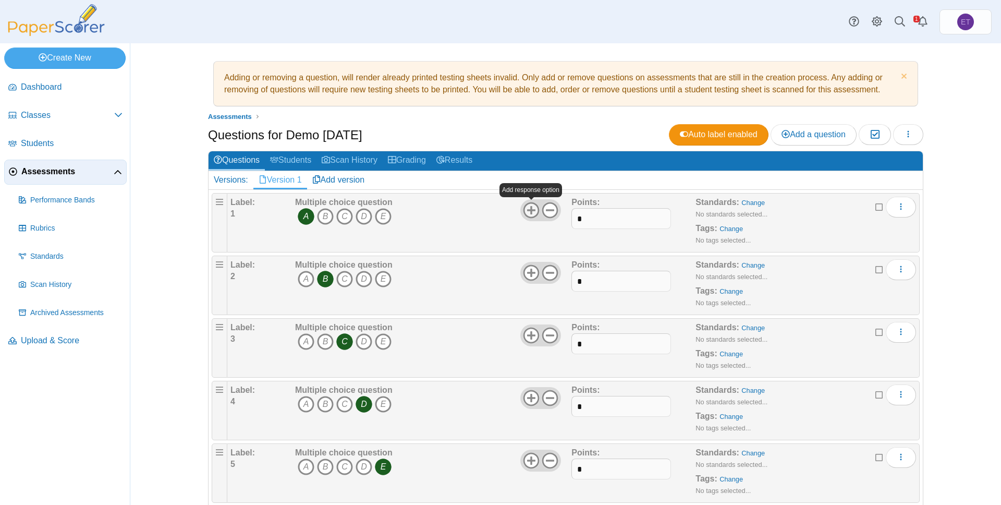
click at [532, 210] on use at bounding box center [531, 210] width 16 height 16
click at [553, 213] on icon at bounding box center [550, 210] width 17 height 17
click at [552, 212] on icon at bounding box center [550, 210] width 17 height 17
click at [530, 209] on use at bounding box center [531, 210] width 16 height 16
click at [616, 221] on input "*" at bounding box center [620, 218] width 99 height 21
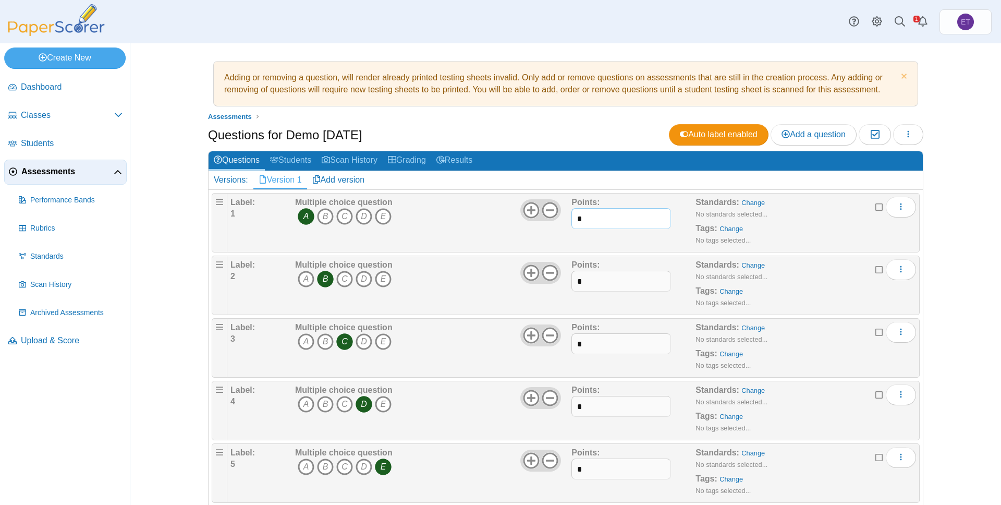
type input "*"
click at [439, 230] on div "Multiple choice question A B C D" at bounding box center [432, 223] width 279 height 52
click at [622, 220] on input "*" at bounding box center [620, 218] width 99 height 21
type input "*"
click at [477, 233] on div "Multiple choice question A B C D" at bounding box center [432, 223] width 279 height 52
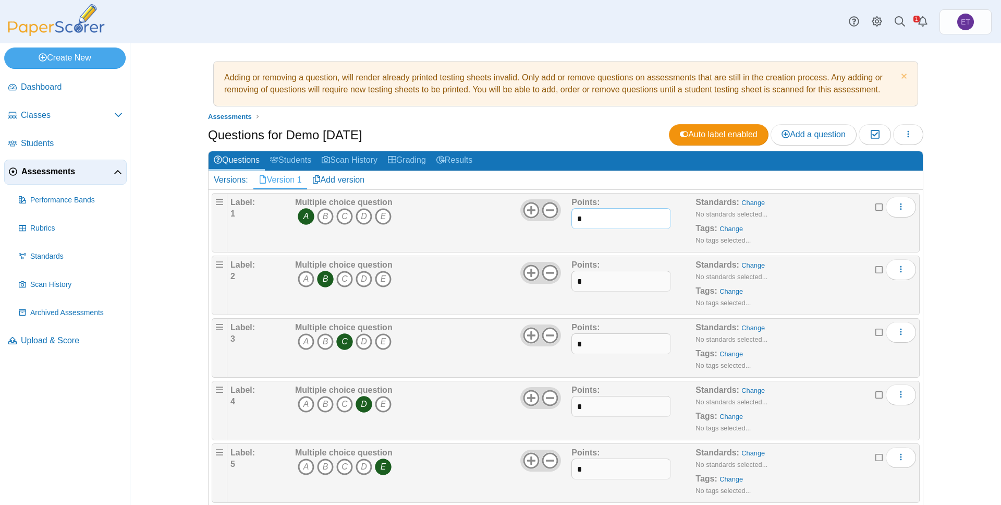
click at [645, 215] on input "*" at bounding box center [620, 218] width 99 height 21
type input "*"
click at [502, 235] on div "Multiple choice question A B C D" at bounding box center [432, 223] width 279 height 52
click at [322, 216] on icon "B" at bounding box center [325, 216] width 17 height 17
click at [900, 206] on icon "More options" at bounding box center [901, 206] width 8 height 8
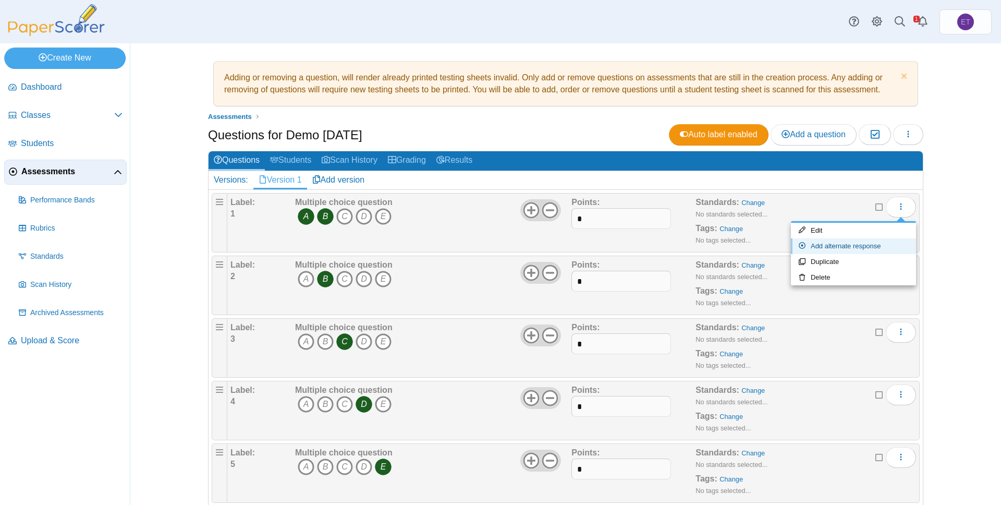
click at [832, 247] on link "Add alternate response" at bounding box center [853, 246] width 125 height 16
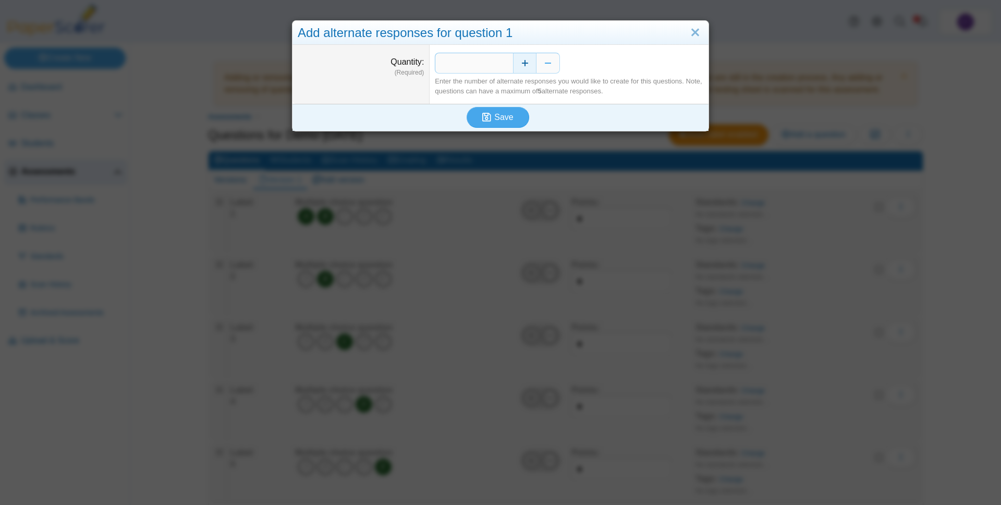
click at [528, 64] on button "Increase" at bounding box center [524, 63] width 23 height 21
type input "*"
click at [509, 114] on span "Save" at bounding box center [503, 117] width 19 height 9
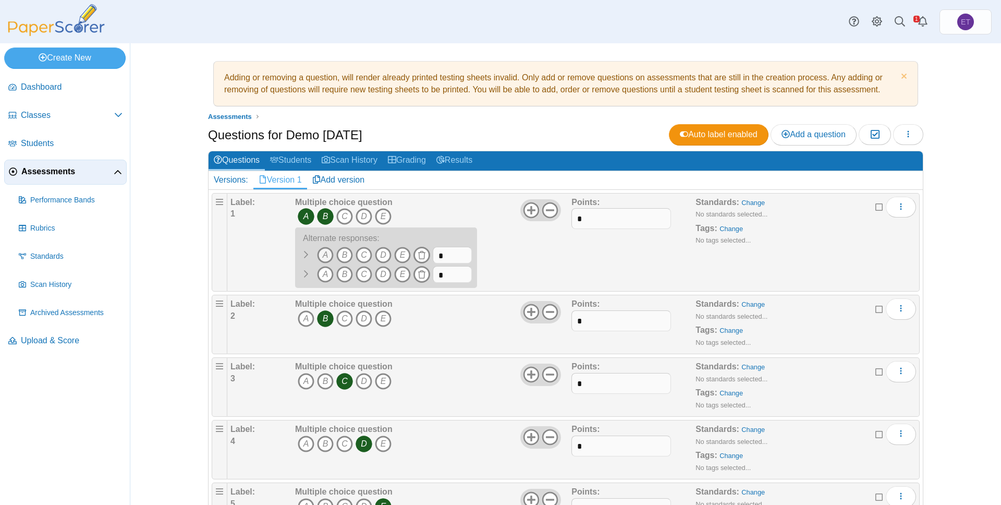
click at [326, 255] on icon "A" at bounding box center [325, 255] width 17 height 17
click at [346, 275] on icon "B" at bounding box center [344, 274] width 17 height 17
click at [452, 256] on input "*" at bounding box center [452, 255] width 39 height 17
type input "*"
click at [456, 278] on input "*" at bounding box center [452, 274] width 39 height 17
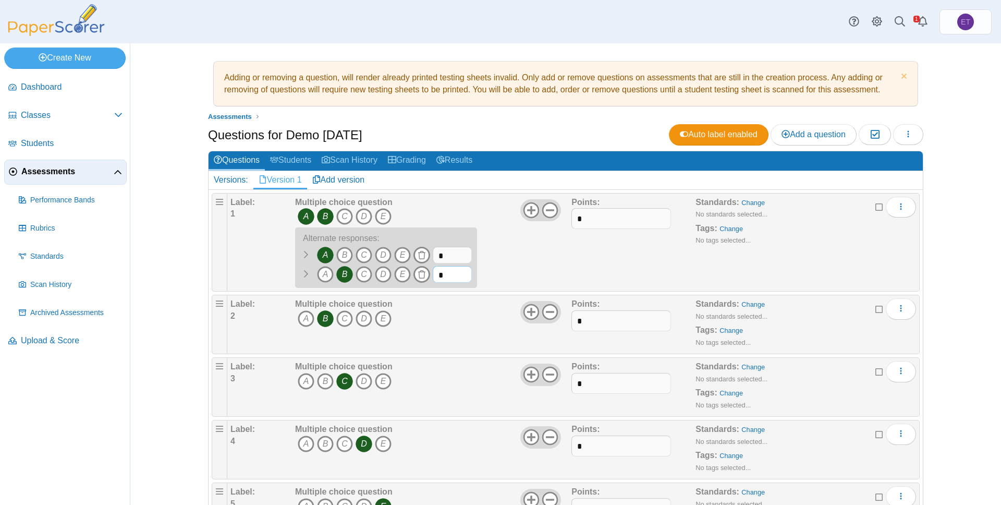
type input "*"
click at [536, 250] on div "Multiple choice question A B C D E A" at bounding box center [432, 243] width 279 height 92
click at [756, 203] on link "Change" at bounding box center [752, 203] width 23 height 8
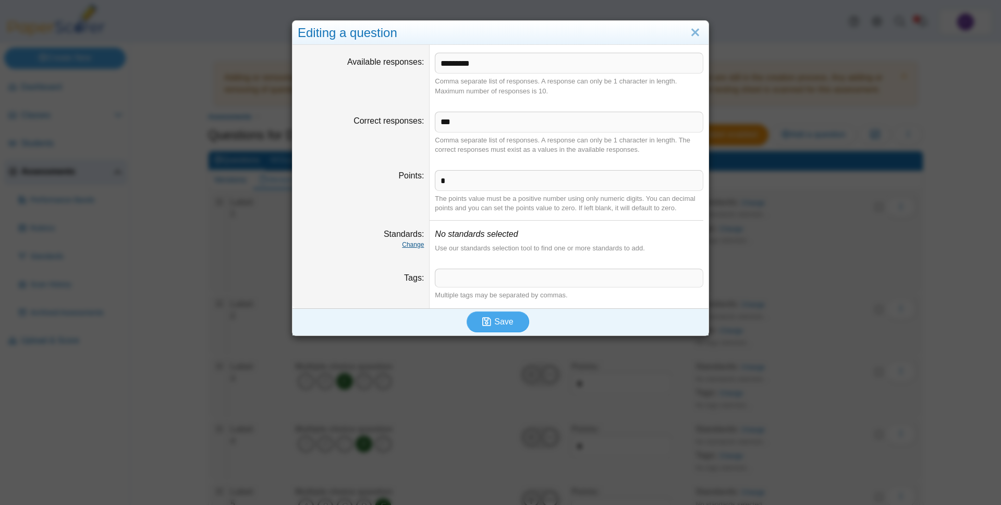
click at [415, 244] on link "Change" at bounding box center [413, 244] width 22 height 7
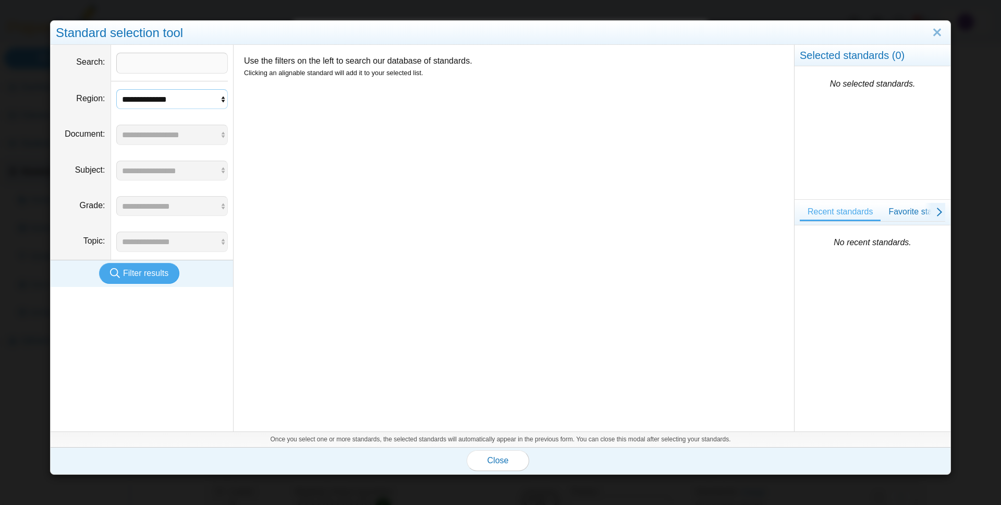
click at [221, 103] on select "**********" at bounding box center [172, 99] width 112 height 20
select select "*"
click at [116, 89] on select "**********" at bounding box center [172, 99] width 112 height 20
click at [205, 138] on select "**********" at bounding box center [172, 135] width 112 height 20
select select "*"
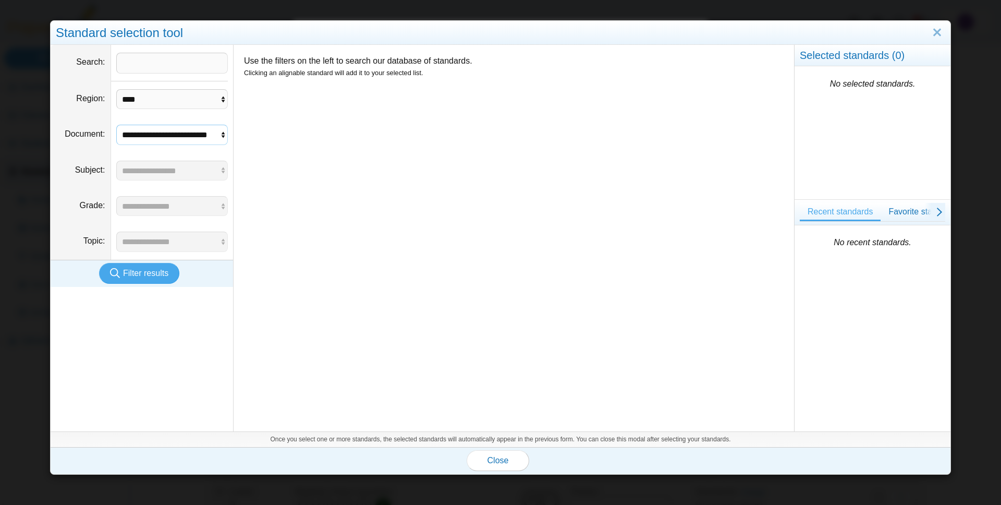
click at [116, 125] on select "**********" at bounding box center [172, 135] width 112 height 20
click at [199, 172] on select "**********" at bounding box center [172, 171] width 112 height 20
select select "*"
click at [116, 161] on select "**********" at bounding box center [172, 171] width 112 height 20
click at [202, 206] on select "**********" at bounding box center [172, 206] width 112 height 20
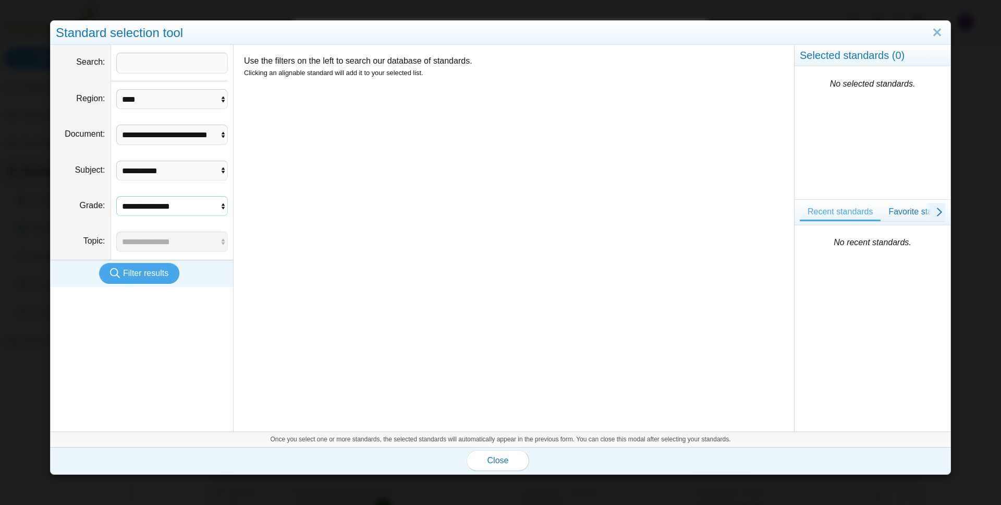
select select "***"
click at [116, 196] on select "**********" at bounding box center [172, 206] width 112 height 20
click at [175, 241] on select "**********" at bounding box center [172, 242] width 112 height 20
select select "****"
click at [116, 232] on select "**********" at bounding box center [172, 242] width 112 height 20
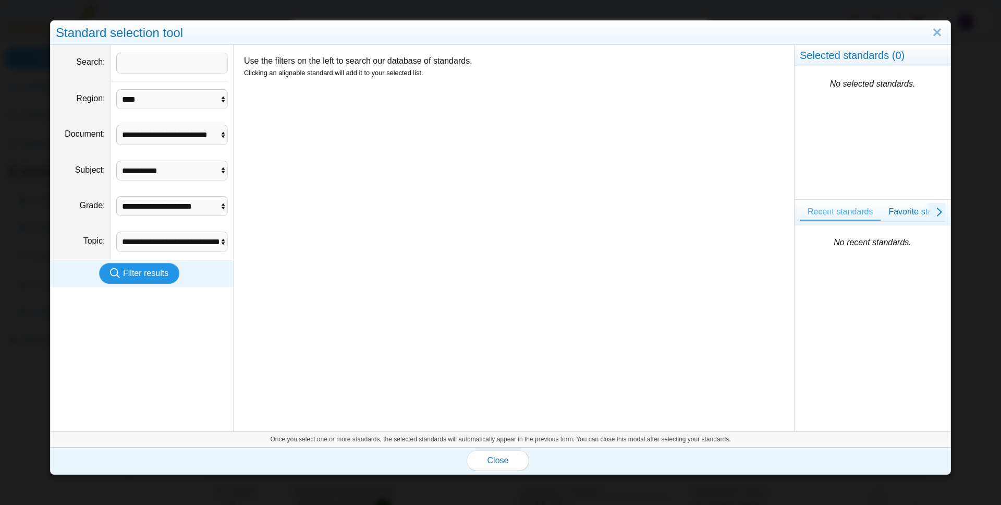
click at [146, 274] on span "Filter results" at bounding box center [145, 273] width 45 height 9
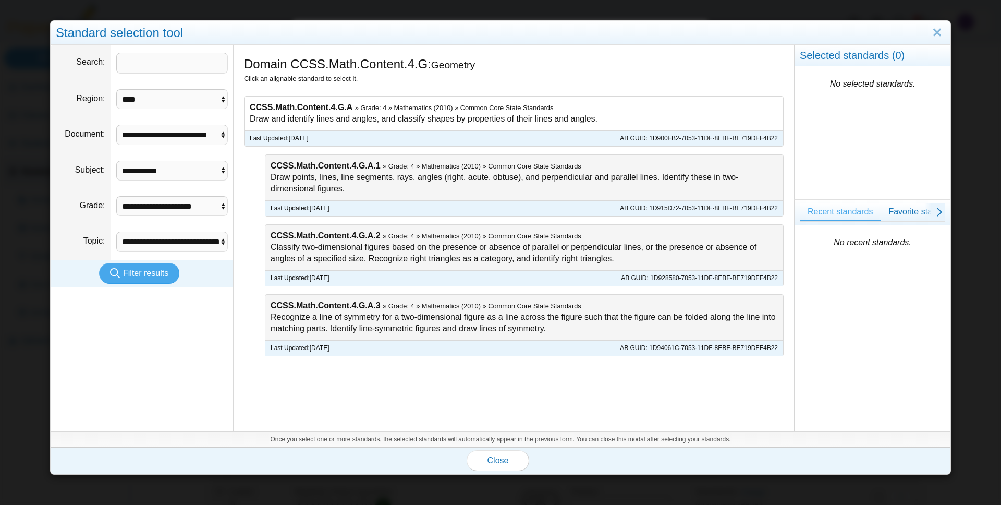
click at [677, 111] on div "CCSS.Math.Content.4.G.A » Grade: 4 » Mathematics (2010) » Common Core State Sta…" at bounding box center [514, 113] width 539 height 34
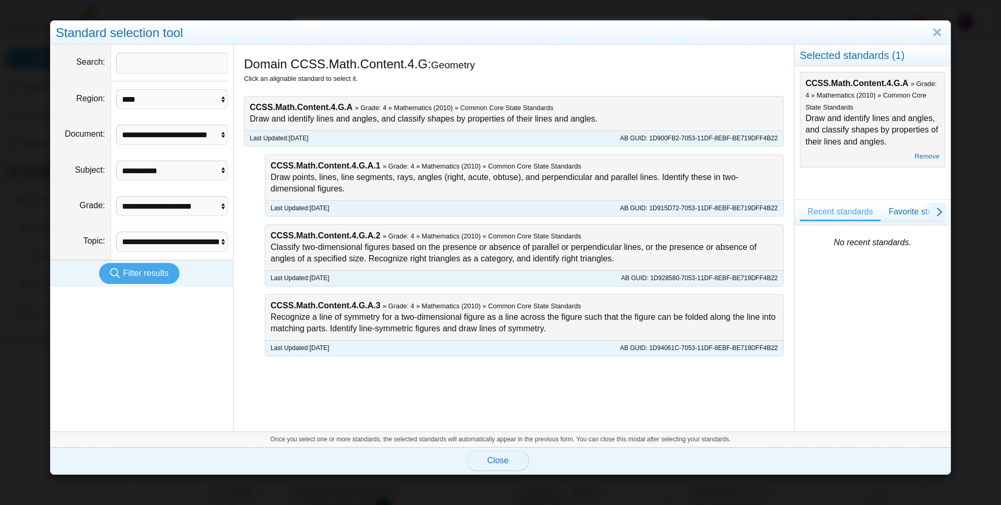
click at [505, 462] on span "Close" at bounding box center [498, 460] width 21 height 9
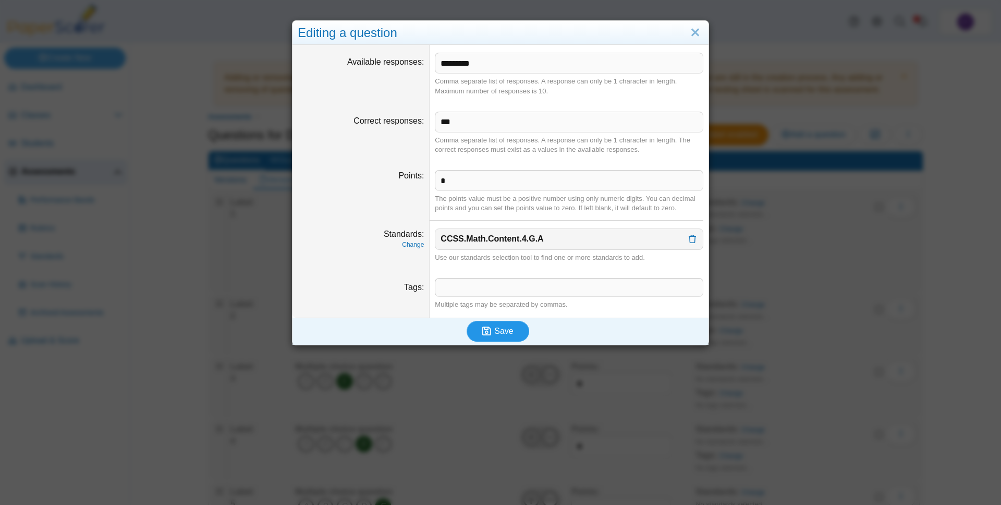
click at [501, 332] on span "Save" at bounding box center [503, 330] width 19 height 9
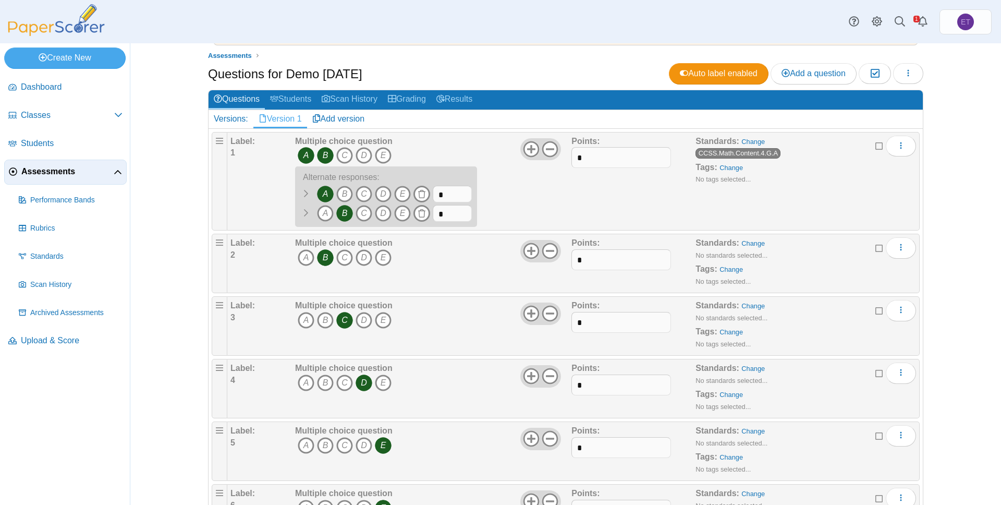
scroll to position [60, 0]
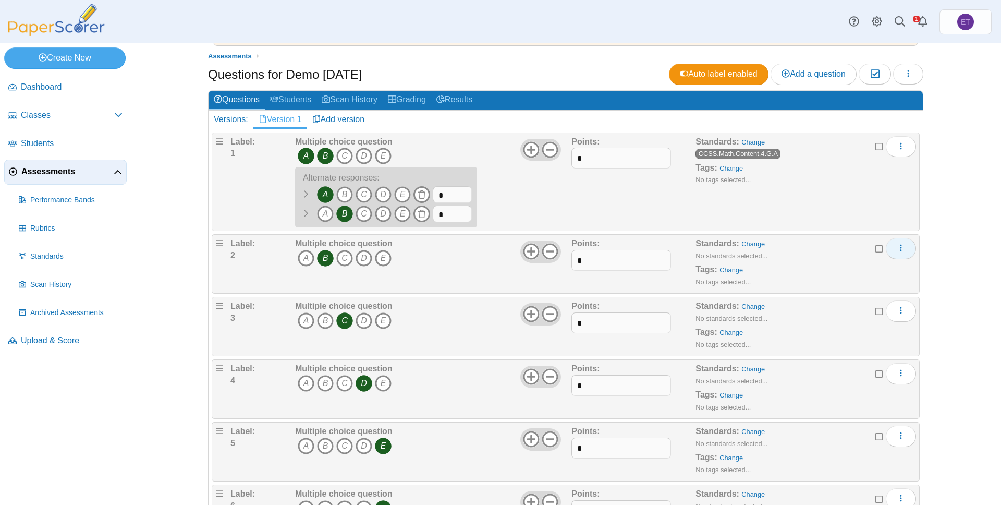
click at [905, 252] on button "More options" at bounding box center [901, 248] width 30 height 21
click at [867, 284] on link "Add alternate response" at bounding box center [853, 288] width 125 height 16
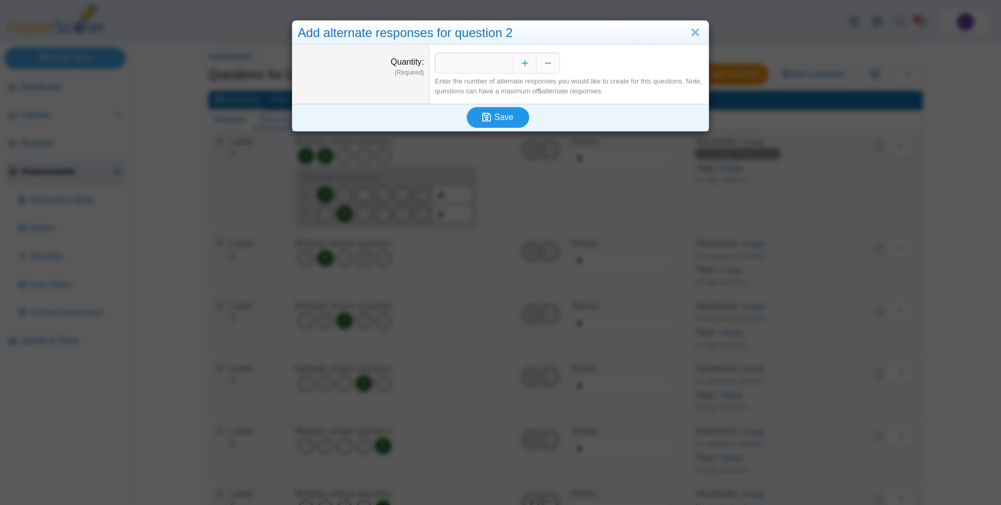
click at [500, 119] on span "Save" at bounding box center [503, 117] width 19 height 9
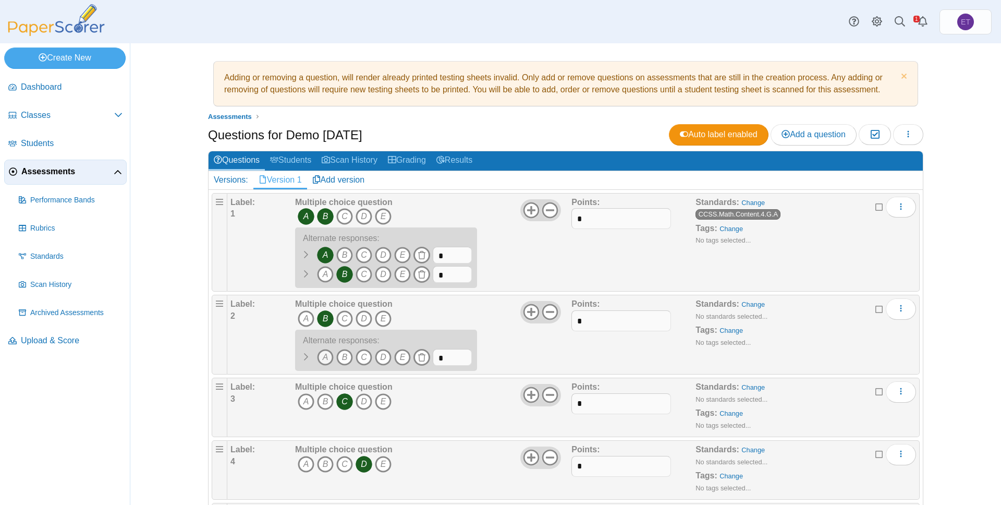
click at [325, 356] on icon "A" at bounding box center [325, 357] width 17 height 17
click at [446, 356] on input "*" at bounding box center [452, 357] width 39 height 17
type input "*"
click at [526, 355] on div "Multiple choice question A B C D E A" at bounding box center [432, 334] width 279 height 72
click at [948, 145] on div "Adding or removing a question, will render already printed testing sheets inval…" at bounding box center [566, 273] width 782 height 461
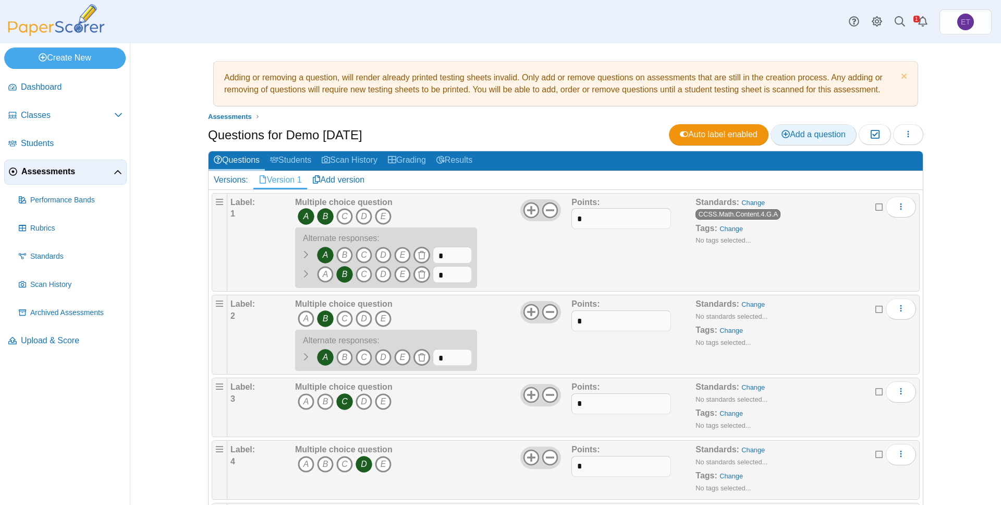
click at [802, 135] on span "Add a question" at bounding box center [814, 134] width 64 height 9
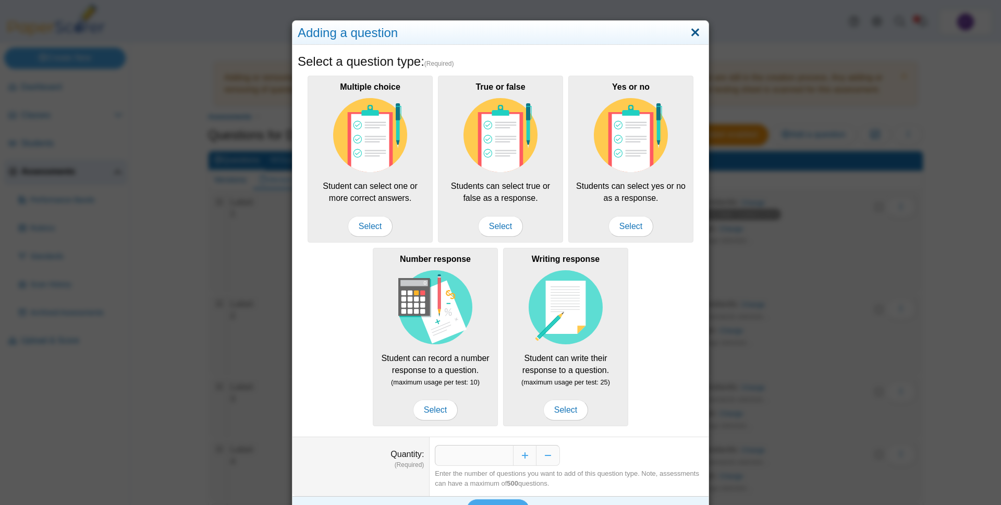
click at [696, 35] on link "Close" at bounding box center [695, 33] width 16 height 18
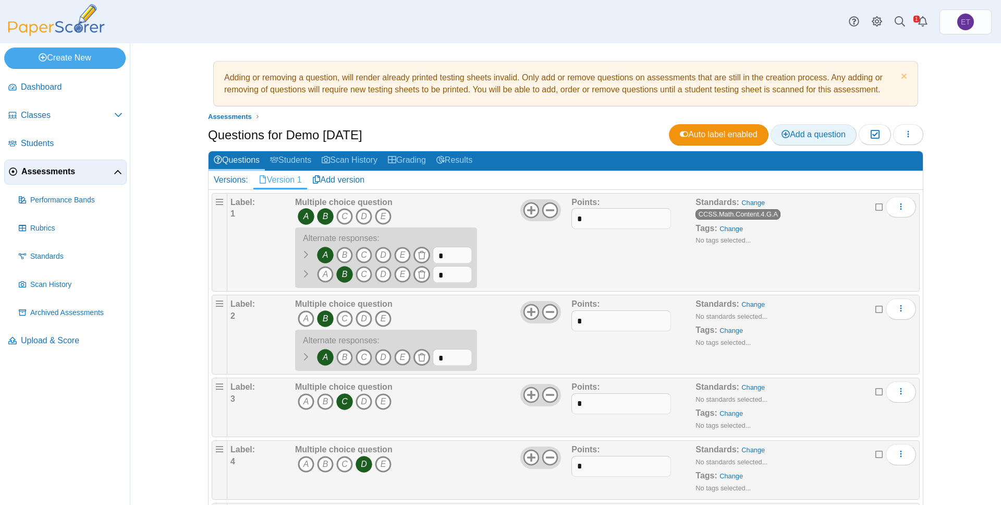
click at [819, 133] on span "Add a question" at bounding box center [814, 134] width 64 height 9
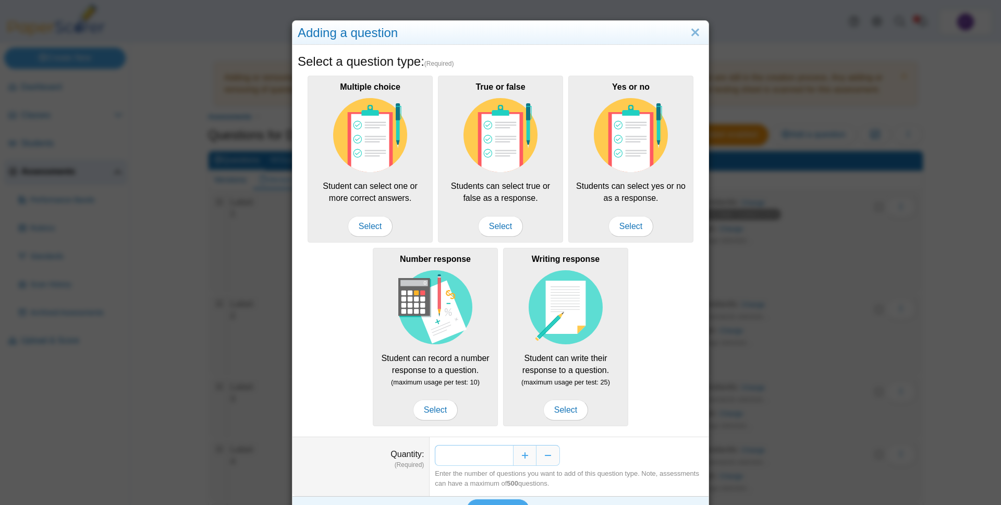
scroll to position [23, 0]
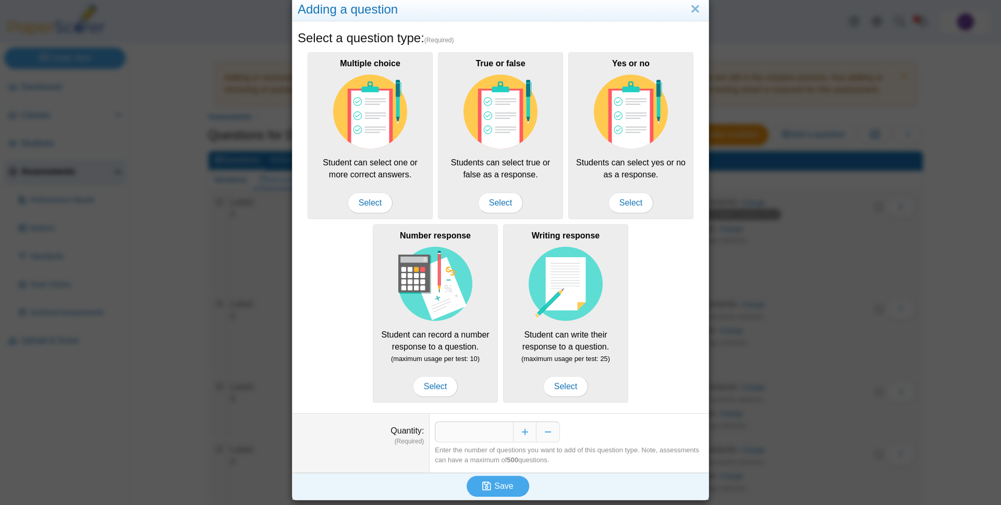
click at [682, 36] on h5 "Select a question type: (Required)" at bounding box center [501, 38] width 406 height 18
click at [693, 9] on link "Close" at bounding box center [695, 10] width 16 height 18
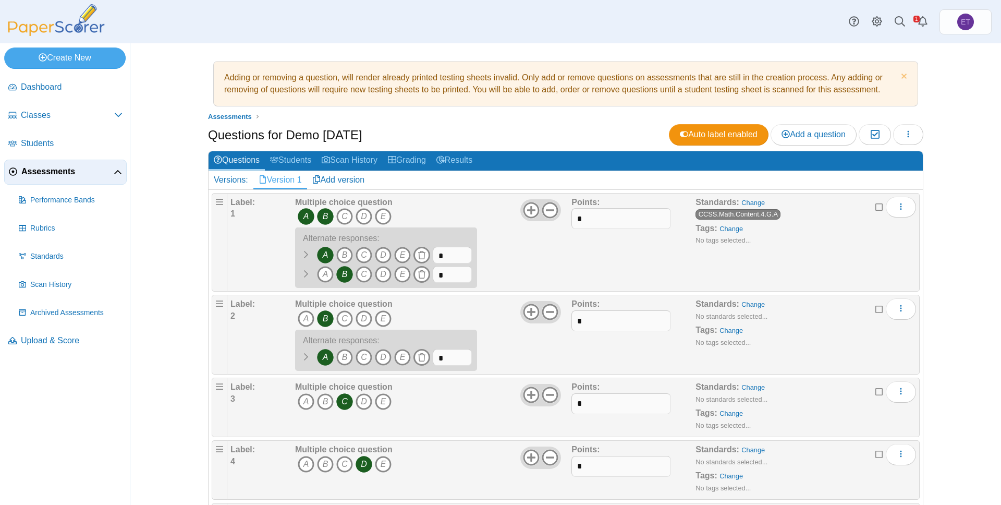
click at [909, 156] on h2 "Questions Students Scan History Grading Results" at bounding box center [566, 161] width 714 height 20
click at [912, 137] on icon "button" at bounding box center [908, 133] width 8 height 8
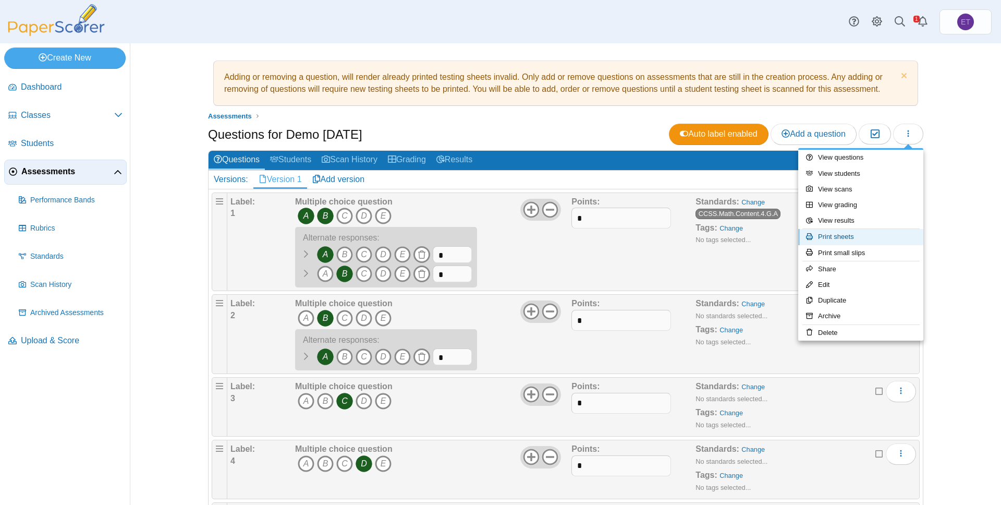
click at [854, 238] on link "Print sheets" at bounding box center [860, 237] width 125 height 16
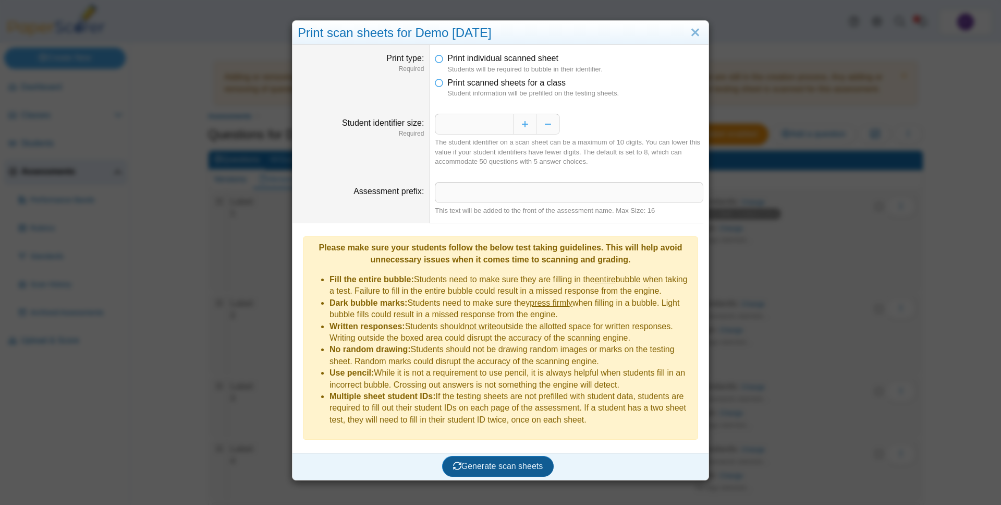
click at [497, 461] on span "Generate scan sheets" at bounding box center [498, 465] width 90 height 9
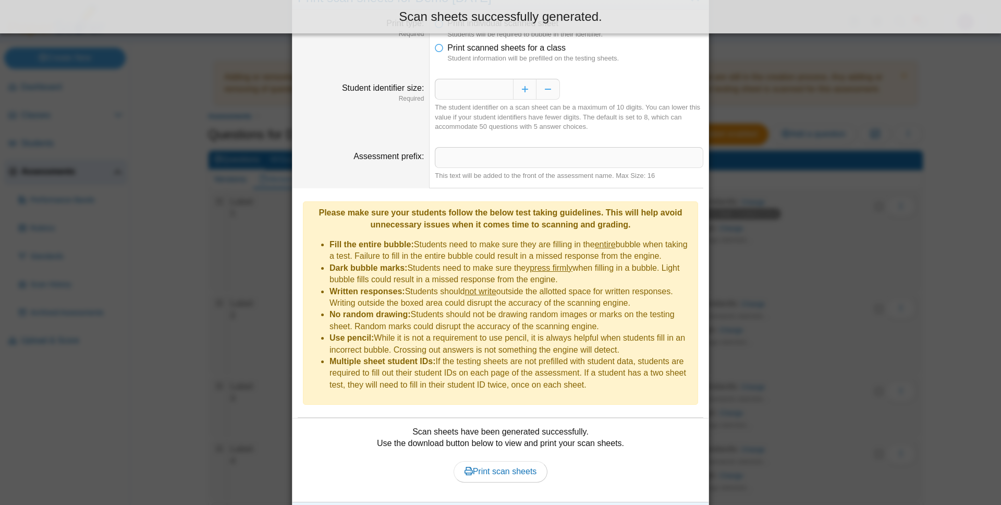
scroll to position [48, 0]
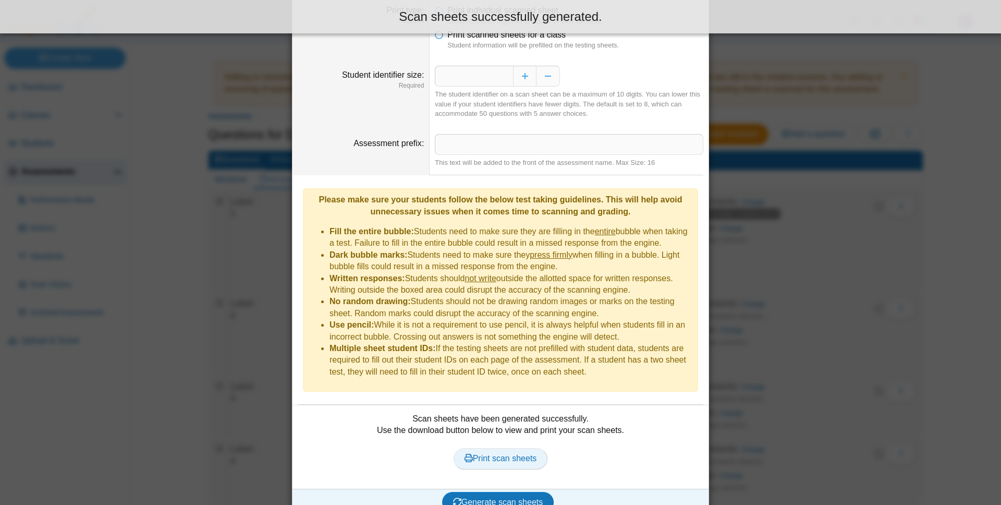
click at [510, 454] on span "Print scan sheets" at bounding box center [501, 458] width 72 height 9
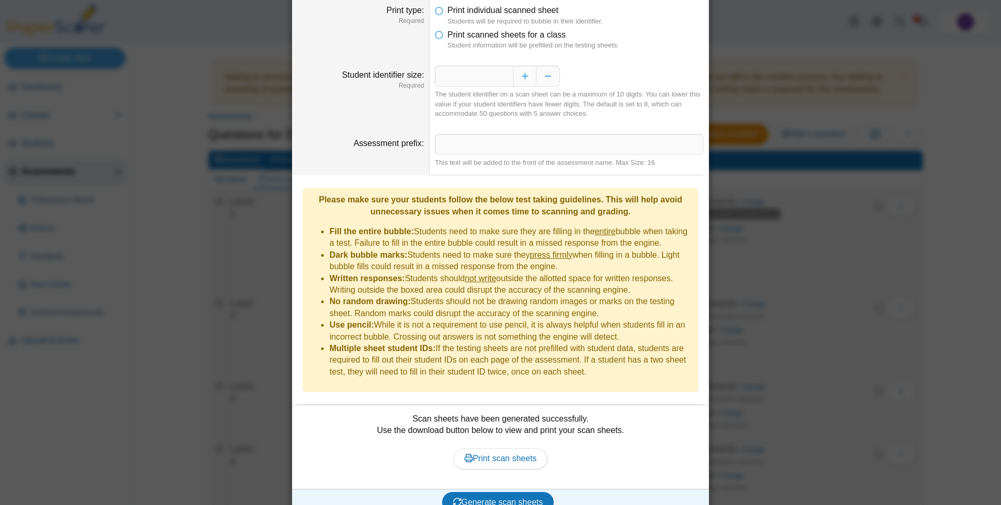
click at [137, 141] on div "**********" at bounding box center [500, 252] width 1001 height 505
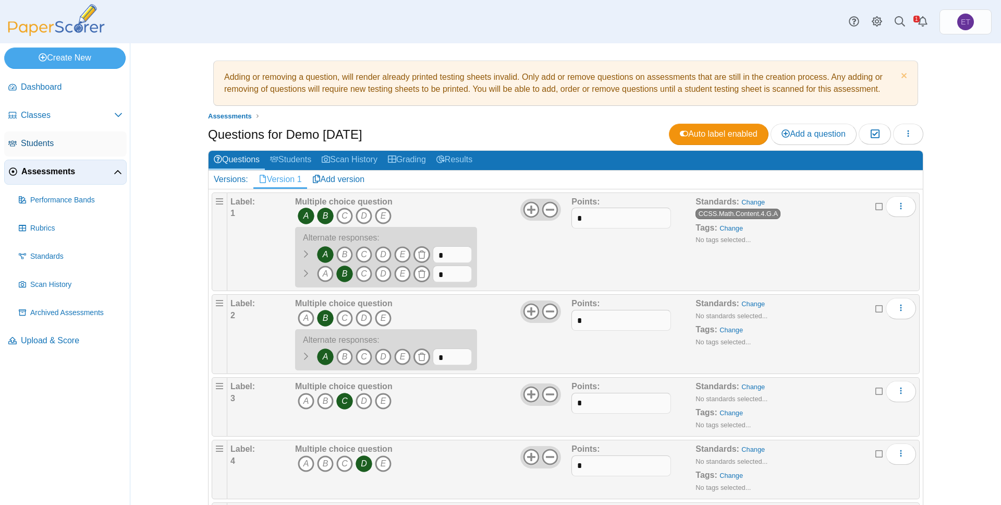
click at [62, 147] on span "Students" at bounding box center [72, 143] width 102 height 11
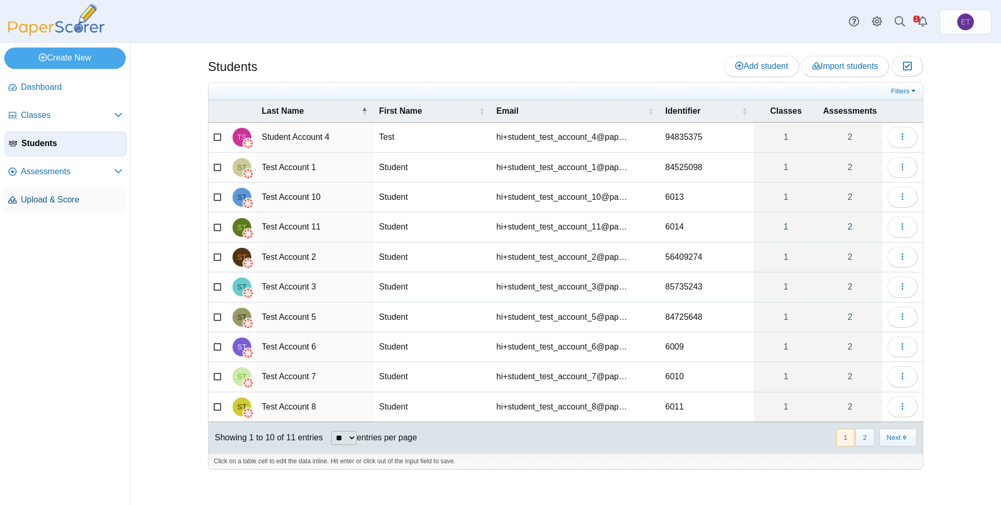
click at [46, 201] on span "Upload & Score" at bounding box center [72, 199] width 102 height 11
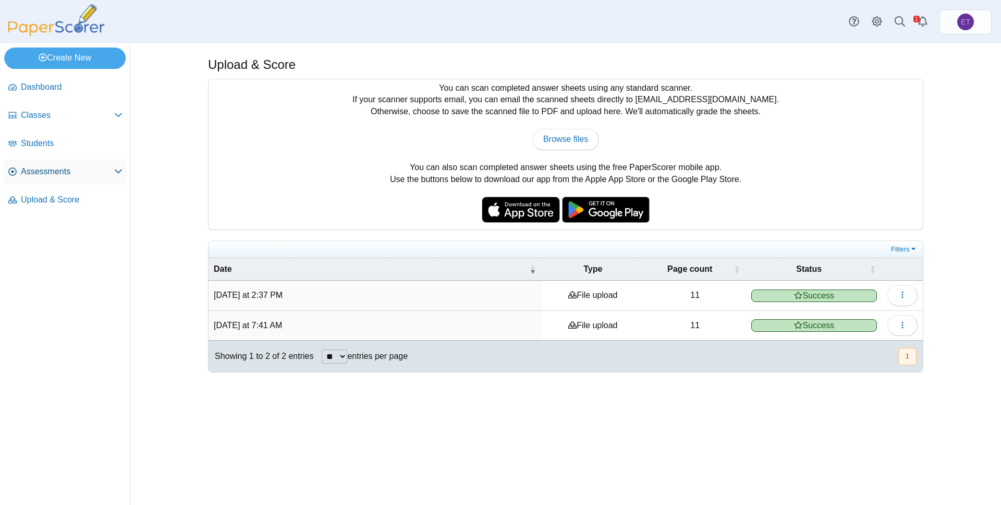
click at [58, 170] on span "Assessments" at bounding box center [67, 171] width 93 height 11
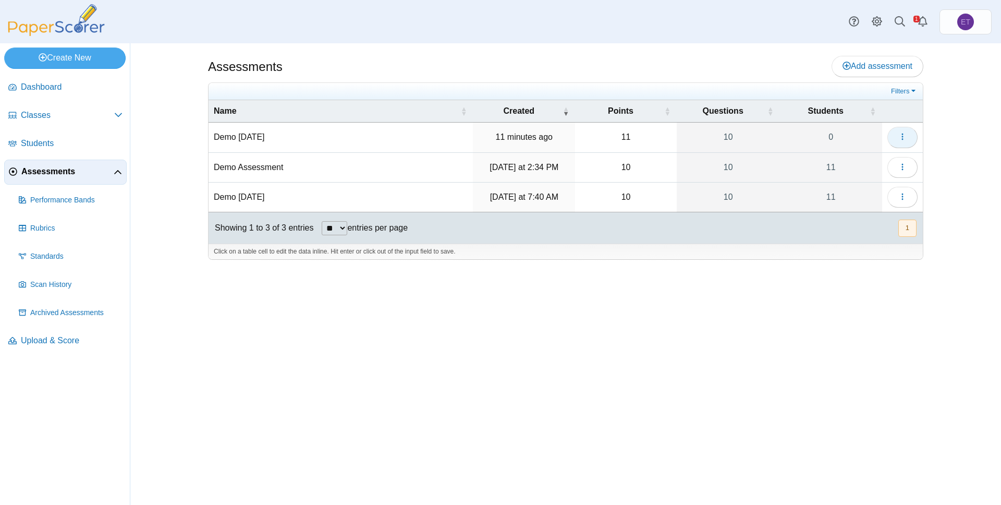
click at [898, 136] on icon "button" at bounding box center [902, 136] width 8 height 8
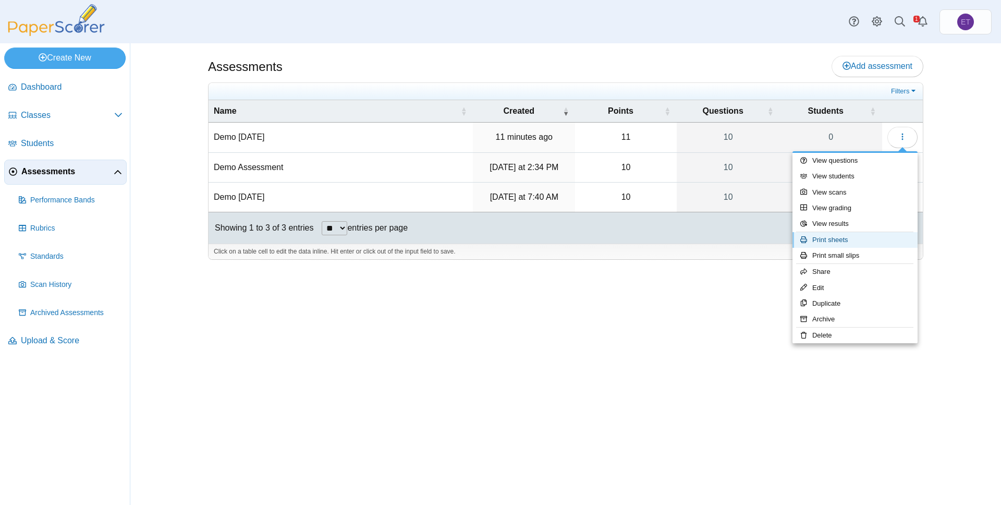
click at [851, 238] on link "Print sheets" at bounding box center [855, 240] width 125 height 16
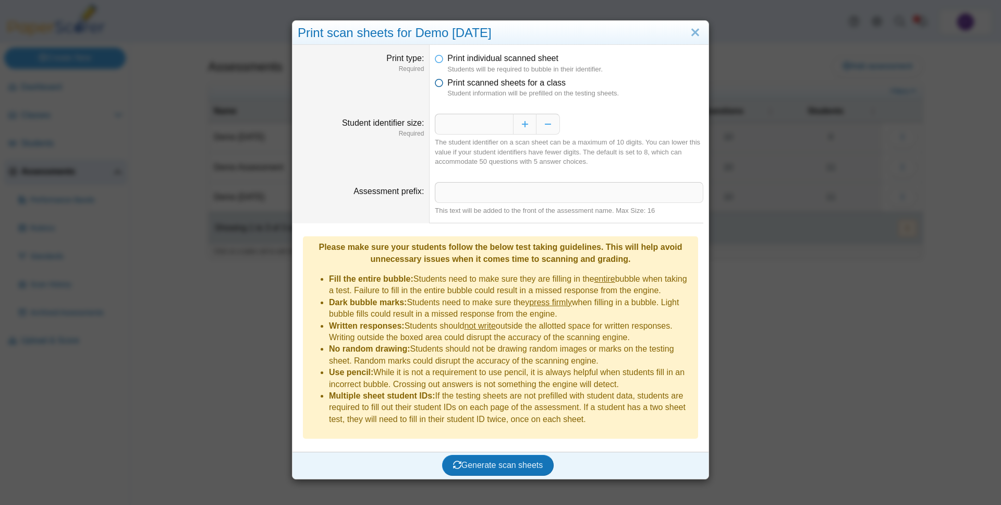
click at [462, 83] on span "Print scanned sheets for a class" at bounding box center [506, 82] width 118 height 9
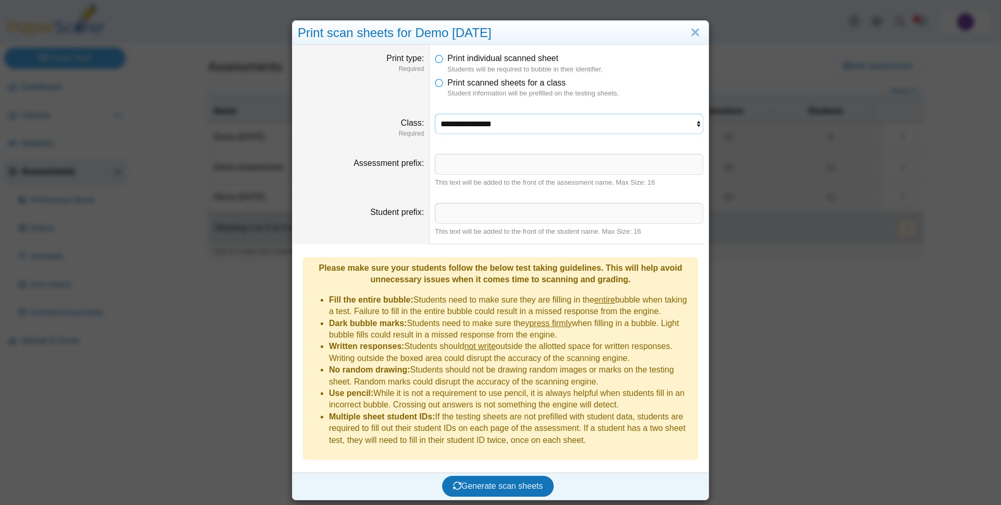
click at [466, 125] on select "**********" at bounding box center [569, 124] width 269 height 20
select select "**********"
click at [435, 114] on select "**********" at bounding box center [569, 124] width 269 height 20
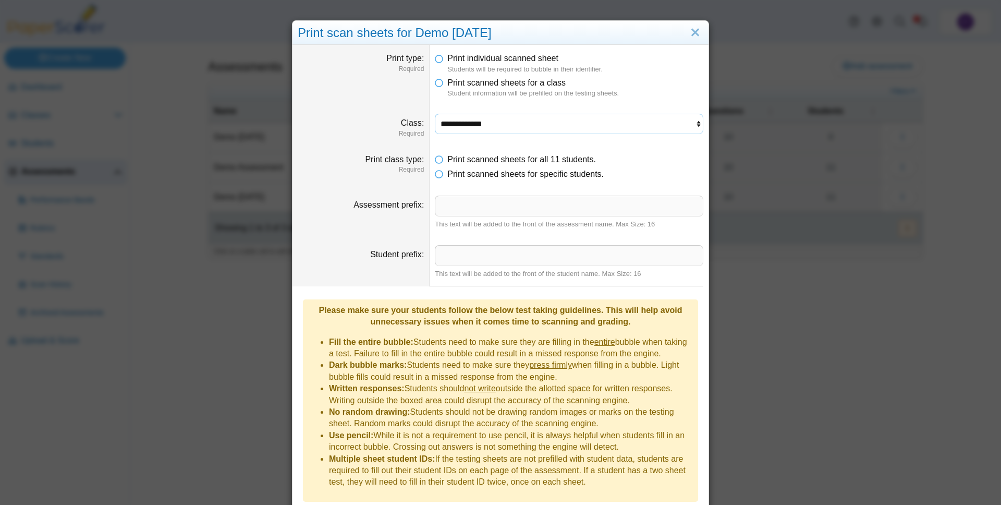
scroll to position [26, 0]
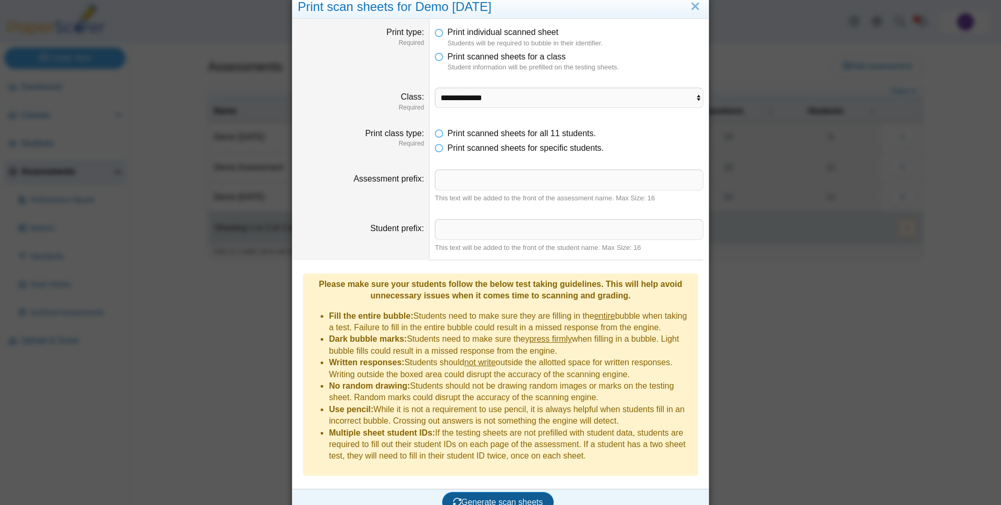
click at [511, 492] on button "Generate scan sheets" at bounding box center [498, 502] width 112 height 21
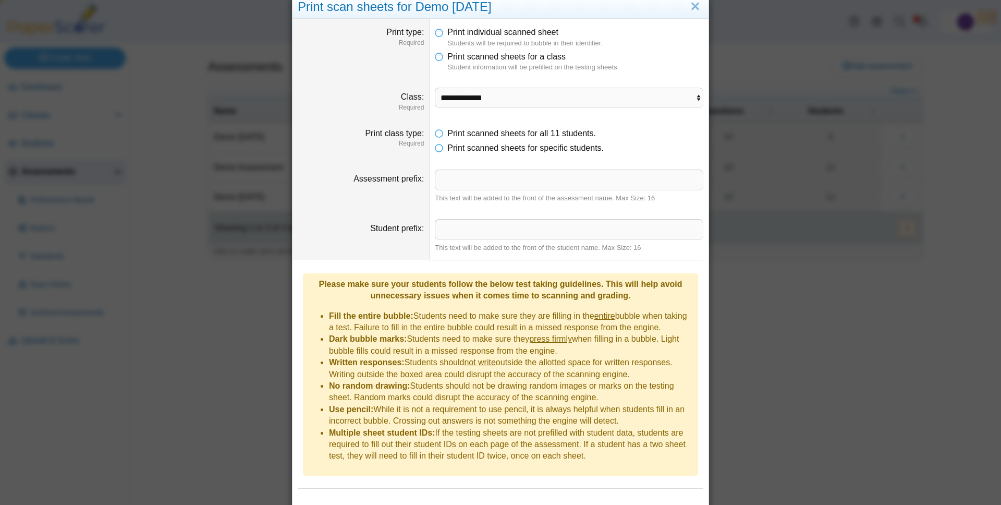
scroll to position [77, 0]
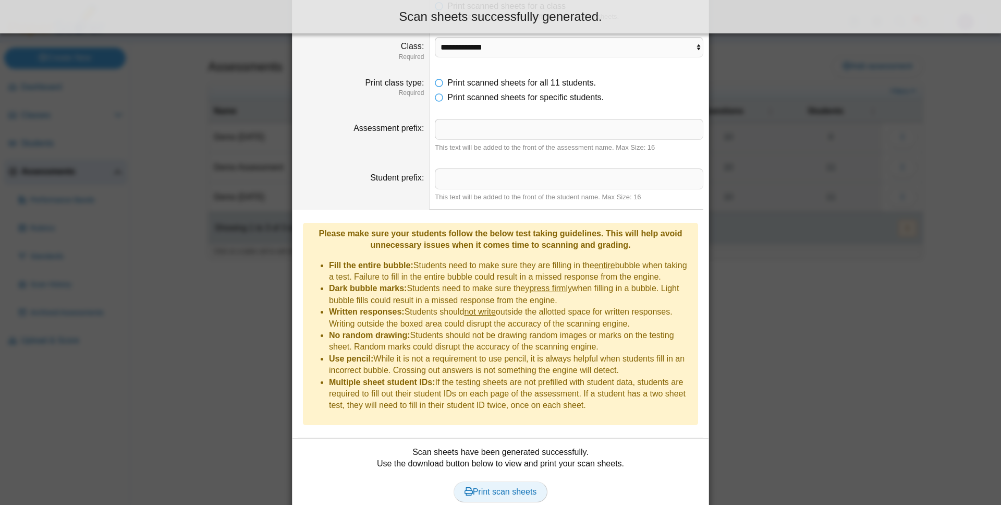
click at [510, 487] on span "Print scan sheets" at bounding box center [501, 491] width 72 height 9
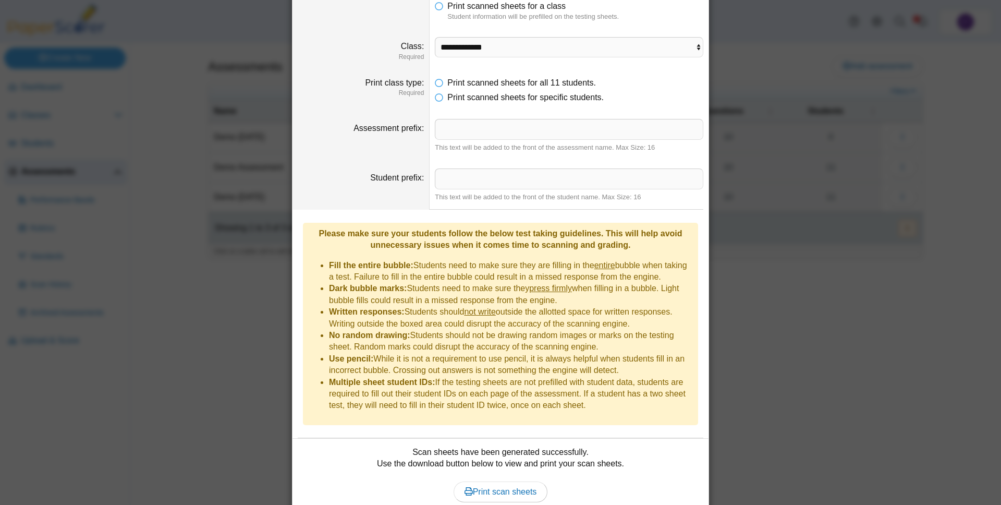
click at [169, 125] on div "**********" at bounding box center [500, 252] width 1001 height 505
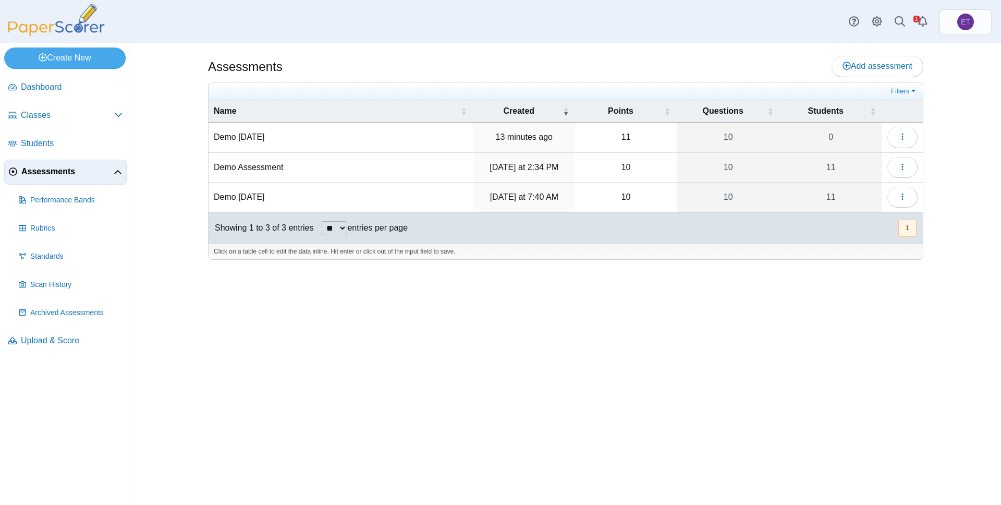
drag, startPoint x: 43, startPoint y: 169, endPoint x: 55, endPoint y: 170, distance: 11.6
click at [899, 165] on icon "button" at bounding box center [902, 167] width 8 height 8
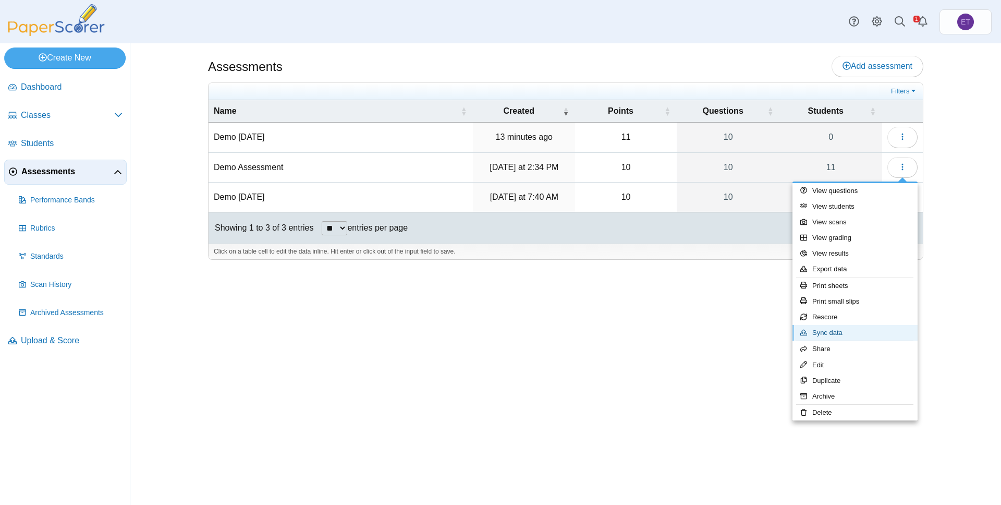
click at [845, 334] on link "Sync data" at bounding box center [855, 333] width 125 height 16
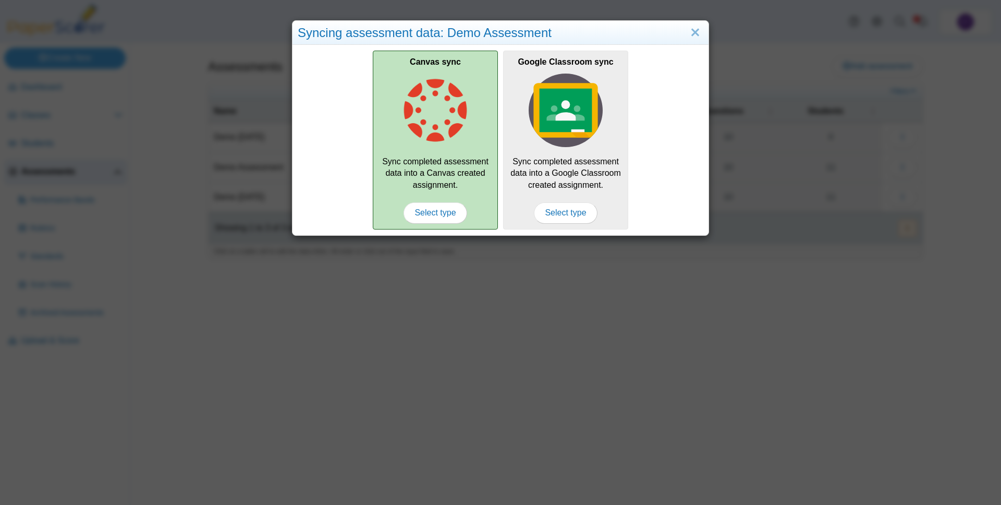
click at [442, 158] on div "Canvas sync Sync completed assessment data into a Canvas created assignment. Se…" at bounding box center [435, 140] width 125 height 178
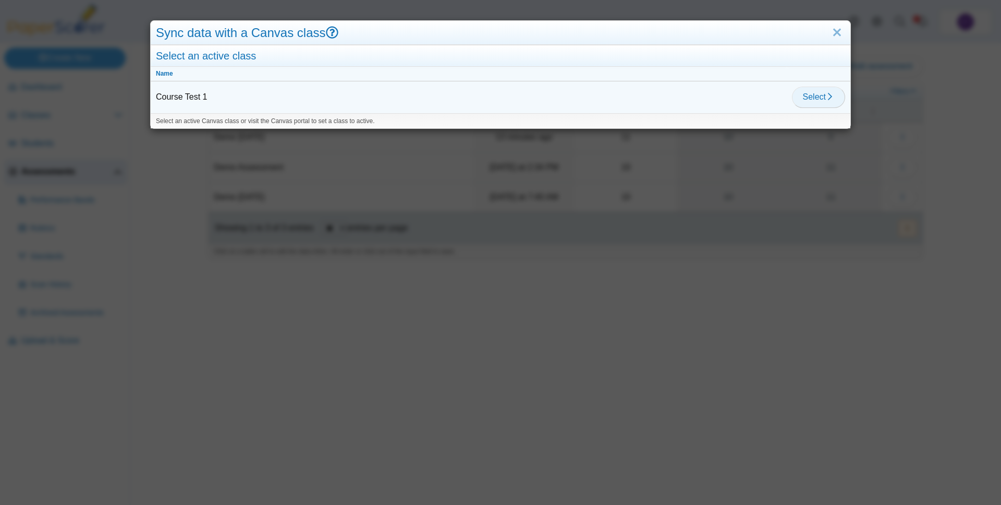
click at [815, 95] on span "Select" at bounding box center [818, 96] width 31 height 9
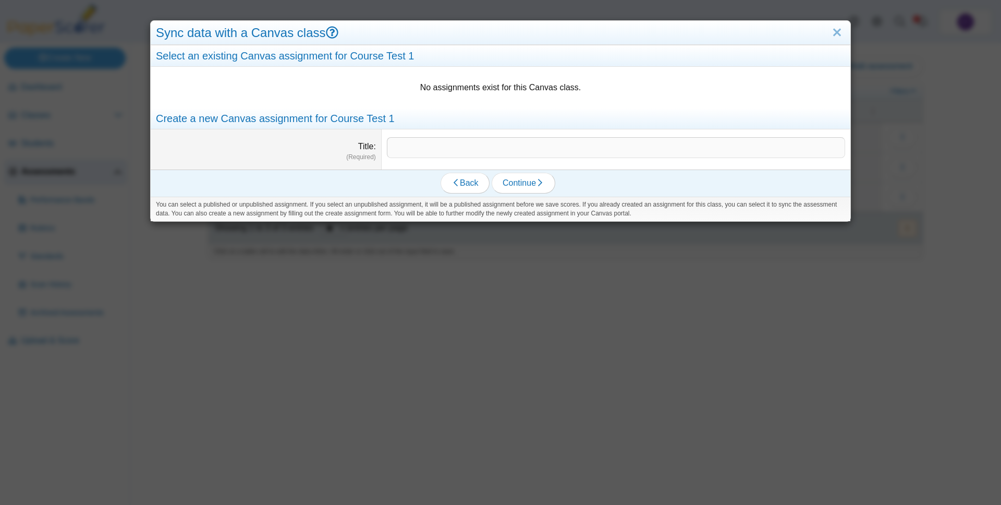
click at [440, 151] on input "Title" at bounding box center [616, 147] width 458 height 21
type input "**********"
click at [543, 180] on icon "submit" at bounding box center [540, 182] width 8 height 8
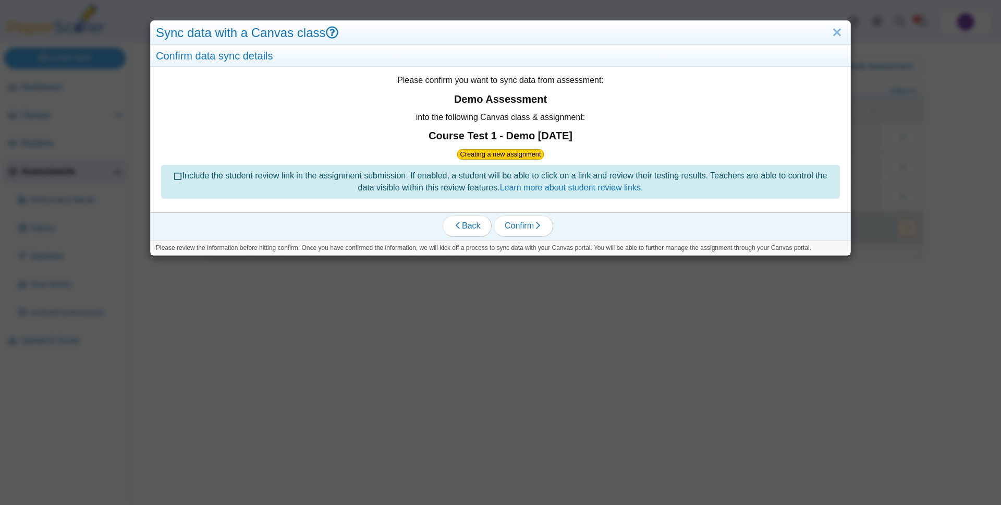
click at [174, 175] on icon at bounding box center [178, 174] width 8 height 7
click at [520, 217] on button "Confirm" at bounding box center [523, 225] width 59 height 21
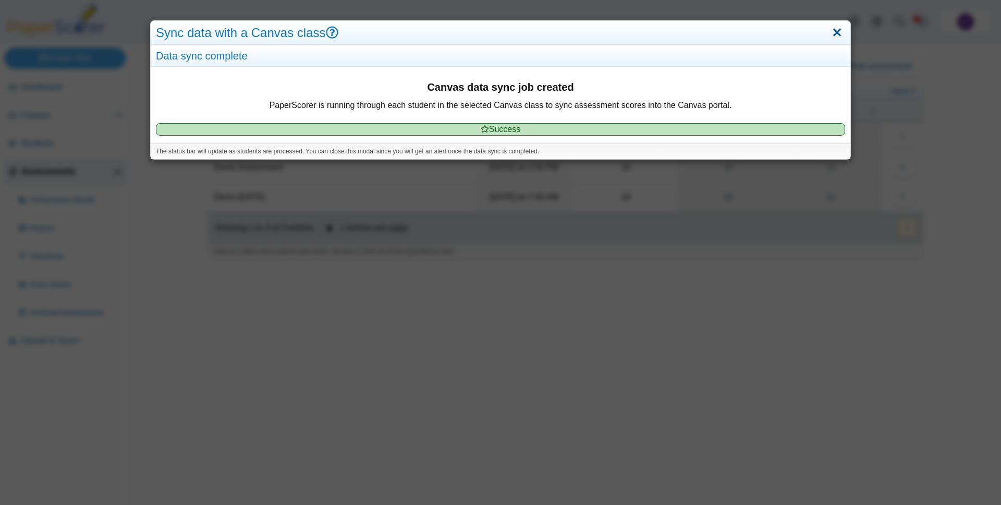
click at [834, 32] on link "Close" at bounding box center [837, 33] width 16 height 18
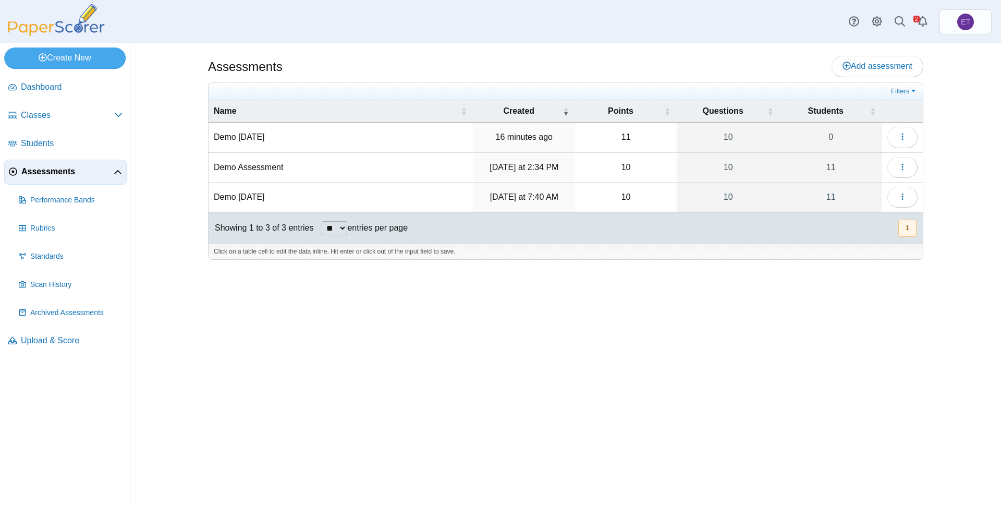
click at [682, 82] on div "Filters Show only: Loading… Name Created Points Questions Students Demo 2025-08…" at bounding box center [565, 171] width 715 height 178
click at [46, 60] on link "Create New" at bounding box center [64, 57] width 121 height 21
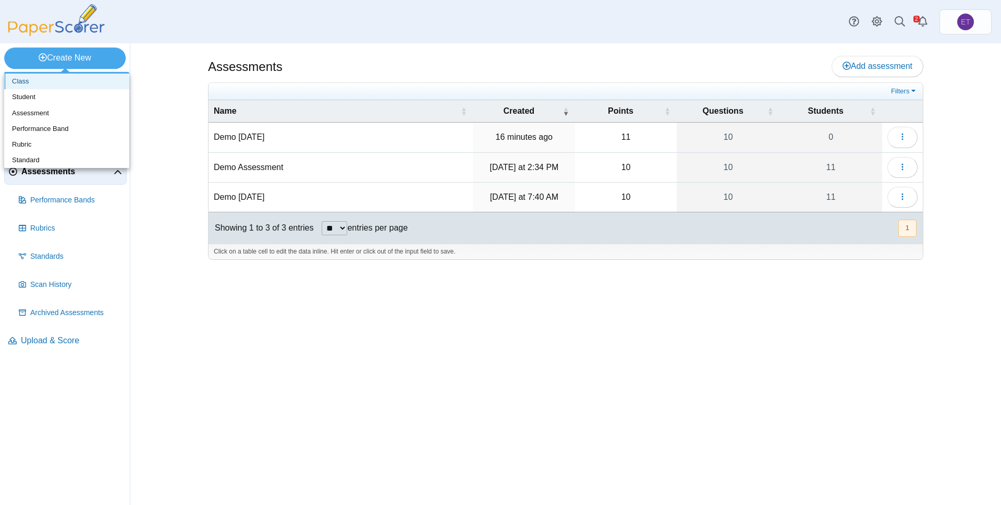
click at [70, 86] on link "Class" at bounding box center [66, 82] width 125 height 16
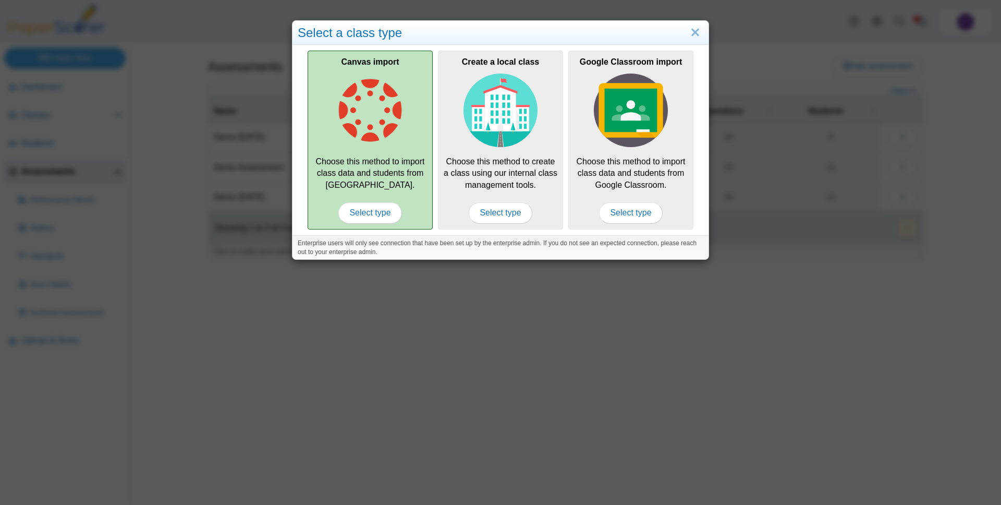
click at [340, 114] on img at bounding box center [370, 111] width 74 height 74
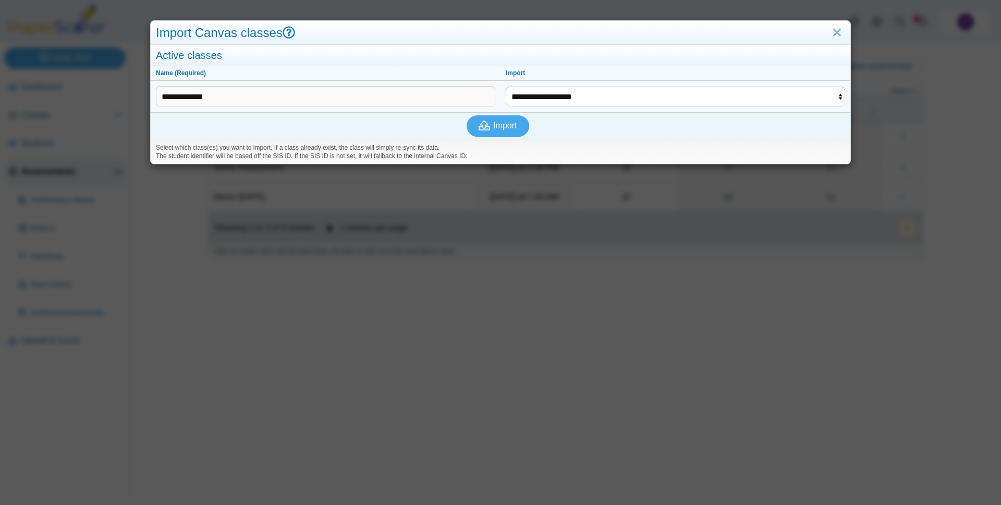
click at [591, 92] on select "**********" at bounding box center [675, 97] width 339 height 20
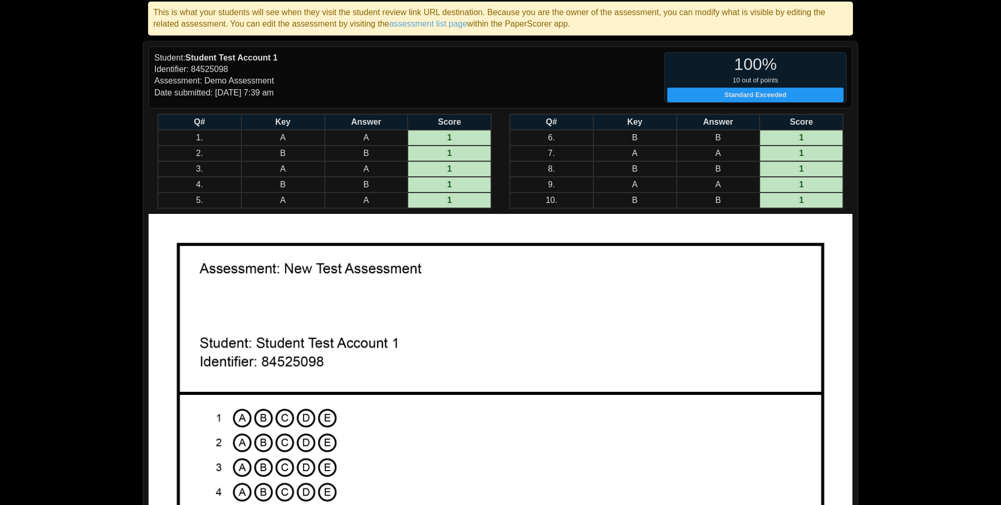
scroll to position [102, 0]
